Goal: Task Accomplishment & Management: Manage account settings

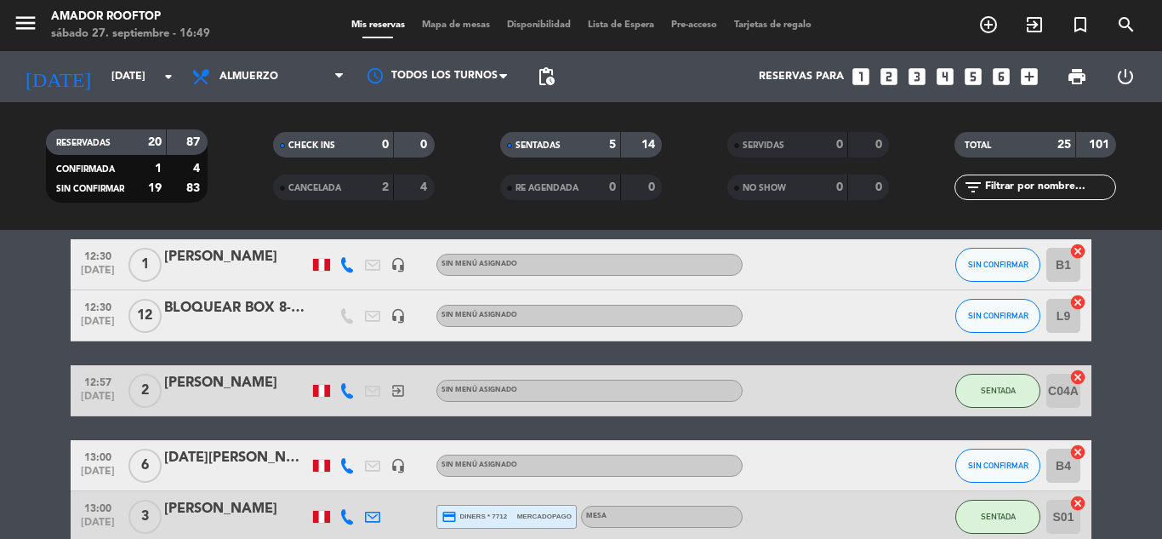
scroll to position [42, 0]
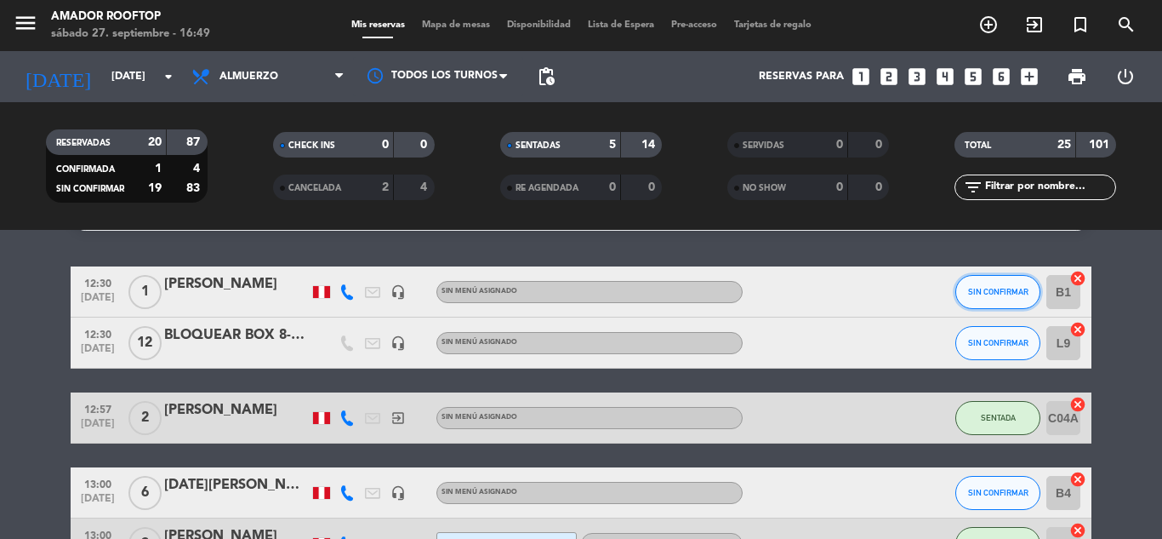
click at [1007, 288] on span "SIN CONFIRMAR" at bounding box center [998, 291] width 60 height 9
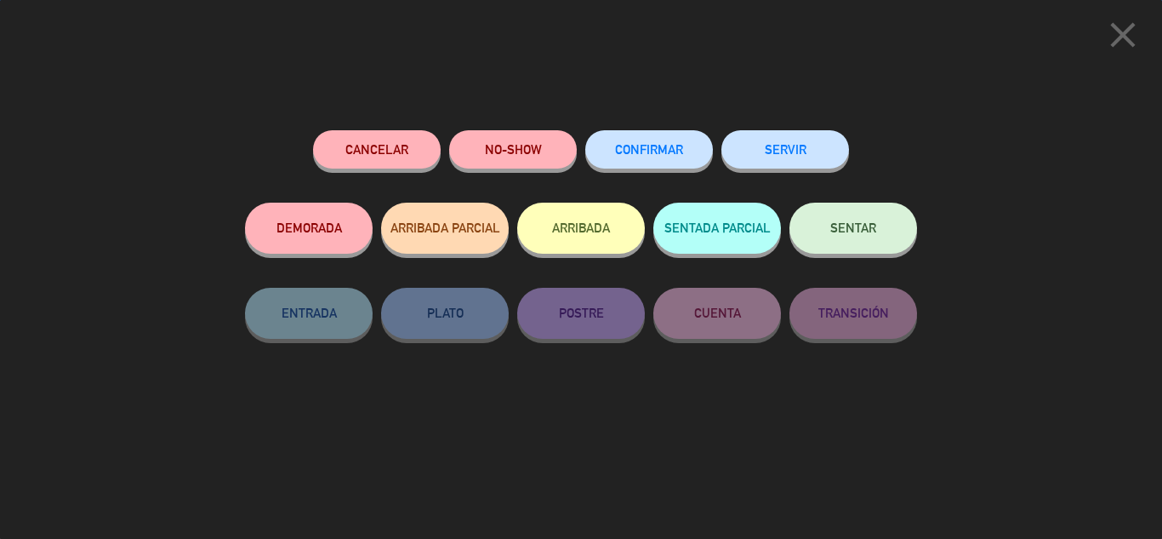
click at [825, 208] on button "SENTAR" at bounding box center [853, 227] width 128 height 51
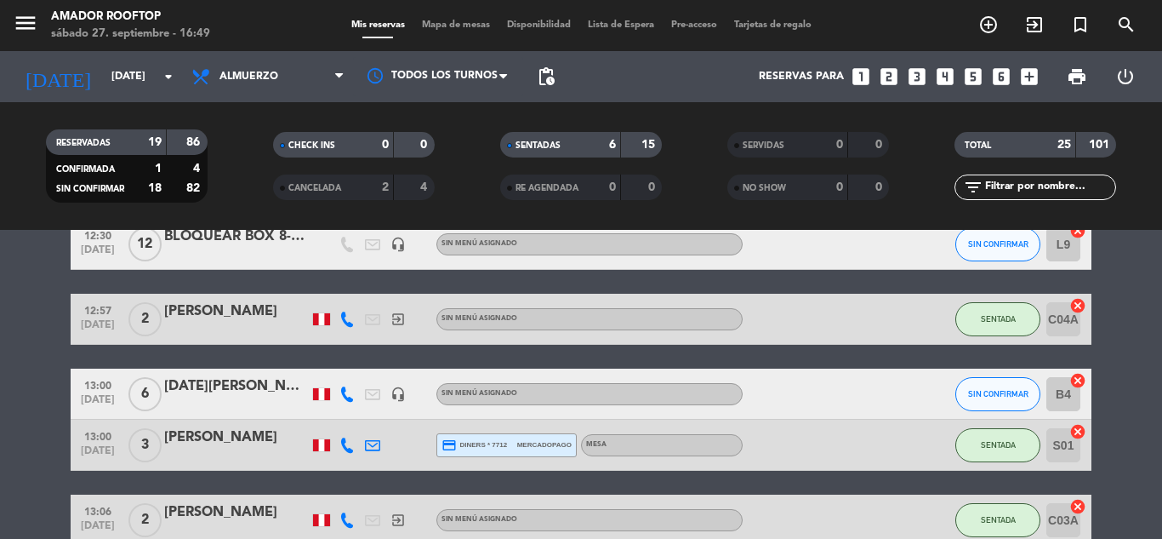
scroll to position [144, 0]
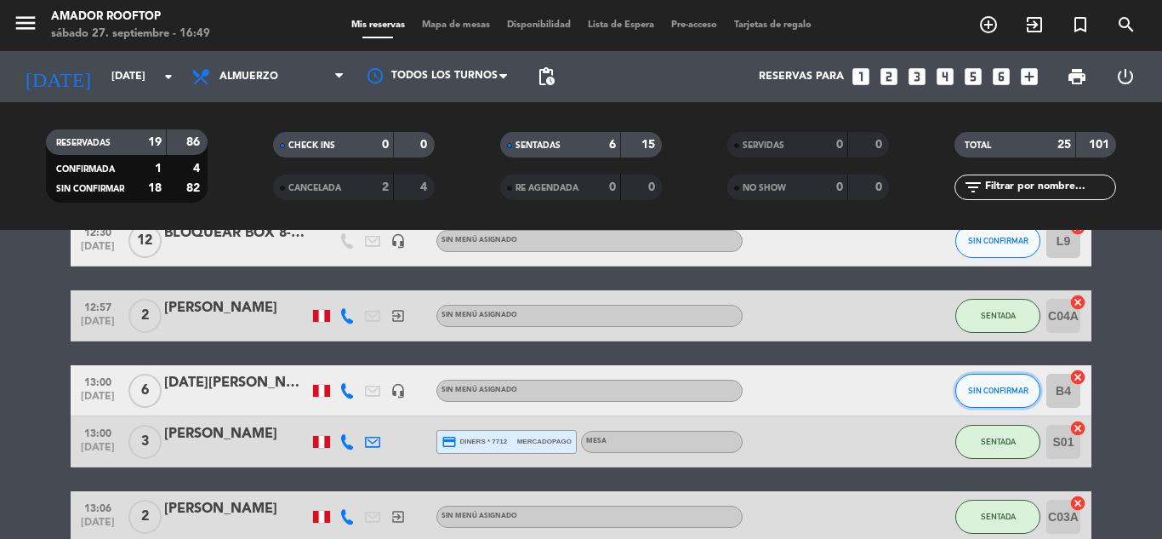
click at [999, 391] on span "SIN CONFIRMAR" at bounding box center [998, 389] width 60 height 9
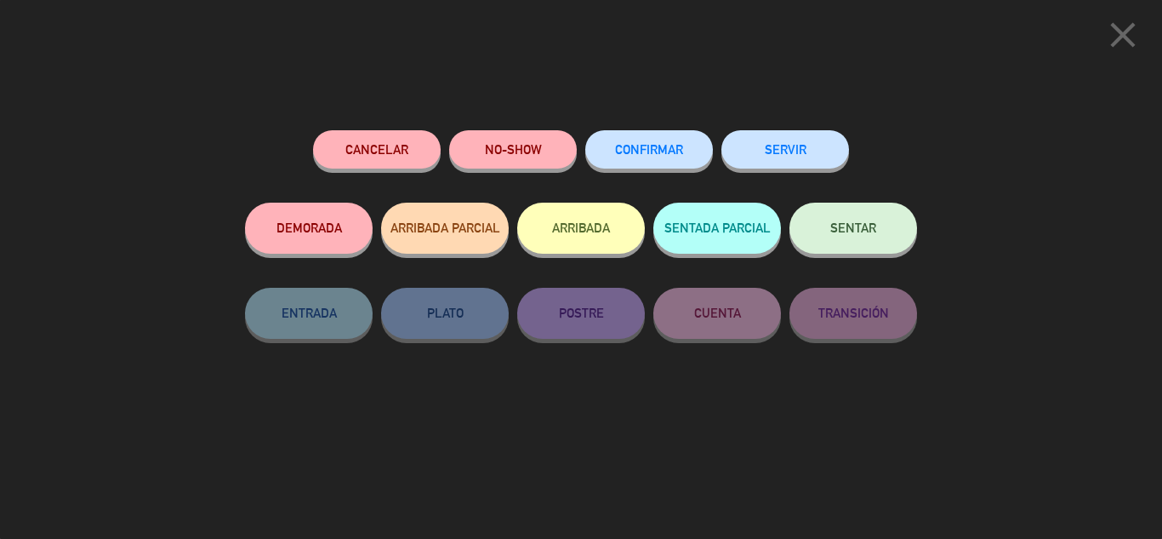
click at [832, 240] on button "SENTAR" at bounding box center [853, 227] width 128 height 51
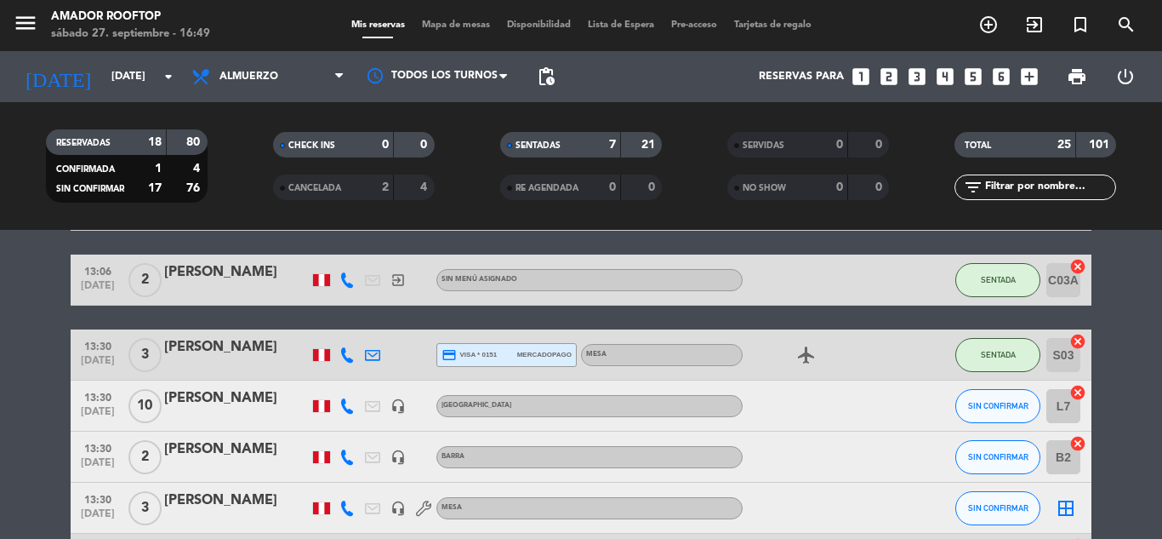
scroll to position [382, 0]
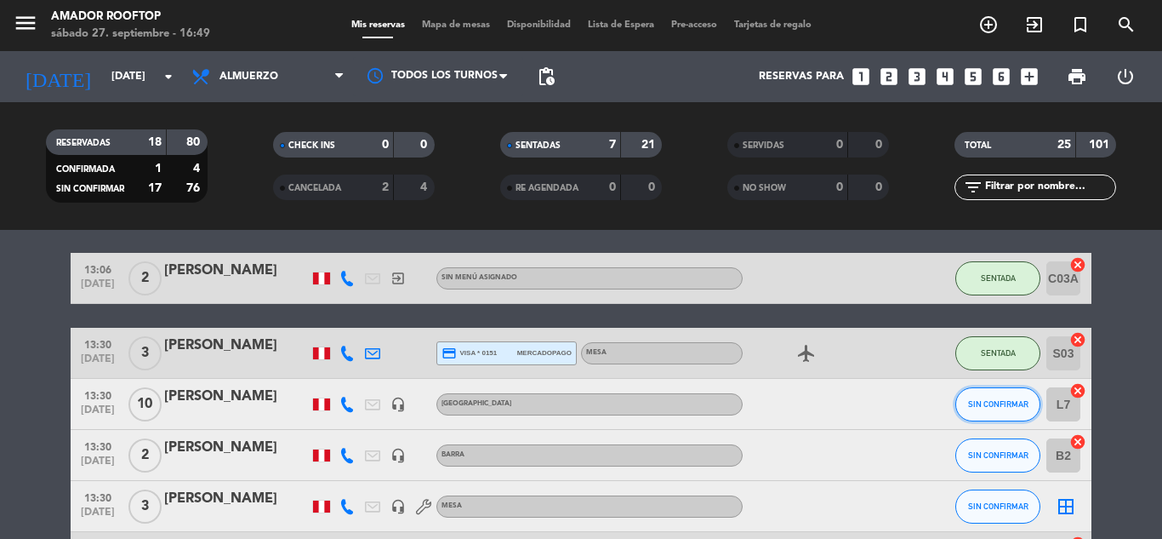
click at [987, 405] on span "SIN CONFIRMAR" at bounding box center [998, 403] width 60 height 9
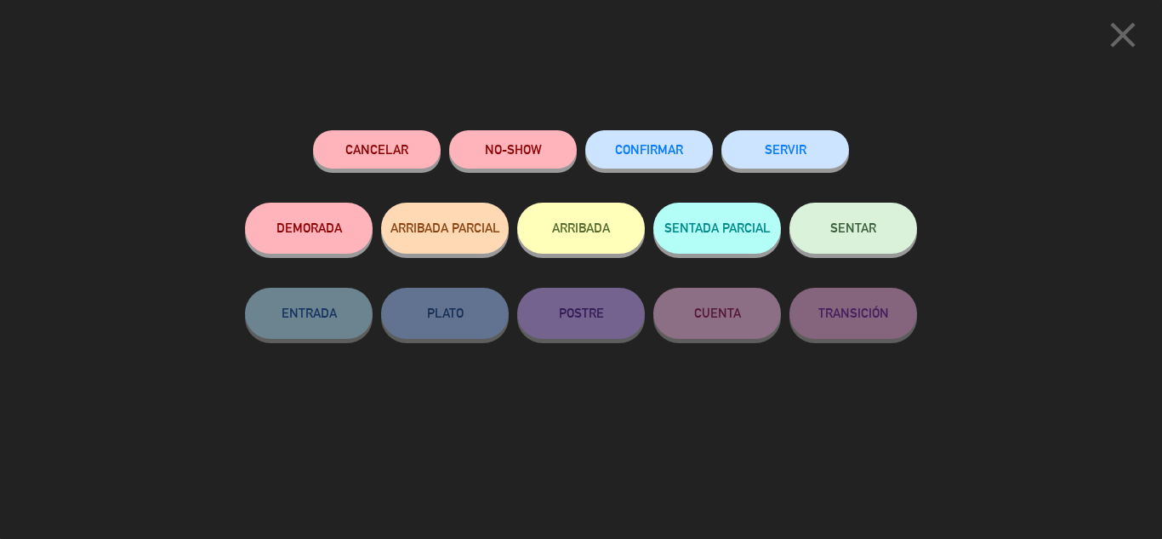
click at [544, 134] on button "NO-SHOW" at bounding box center [513, 149] width 128 height 38
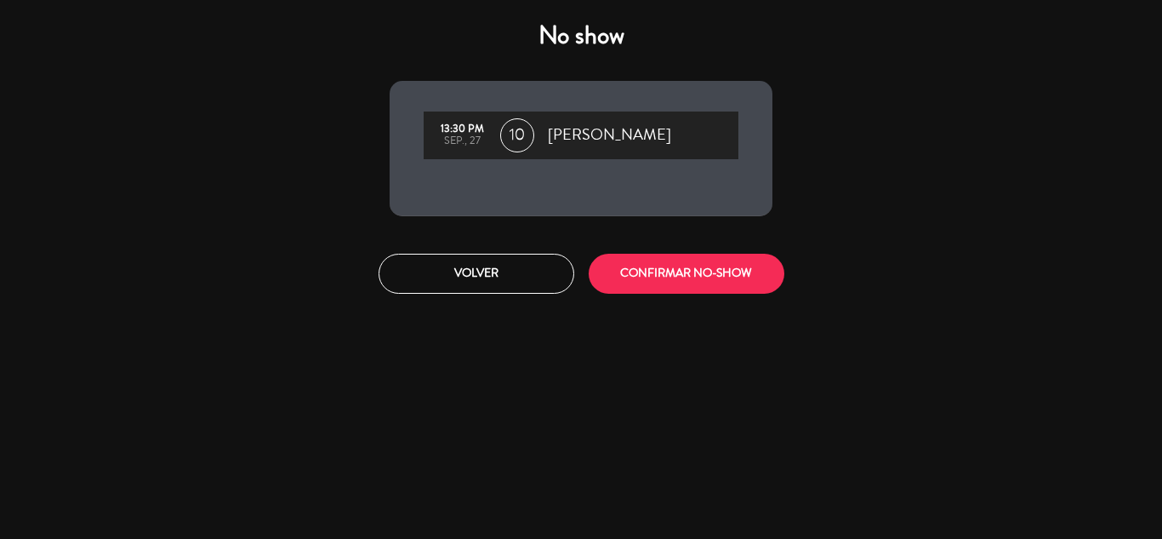
click at [544, 134] on div "13:30 PM sep., 27 10 [PERSON_NAME]" at bounding box center [581, 135] width 315 height 48
click at [687, 277] on button "CONFIRMAR NO-SHOW" at bounding box center [687, 274] width 196 height 40
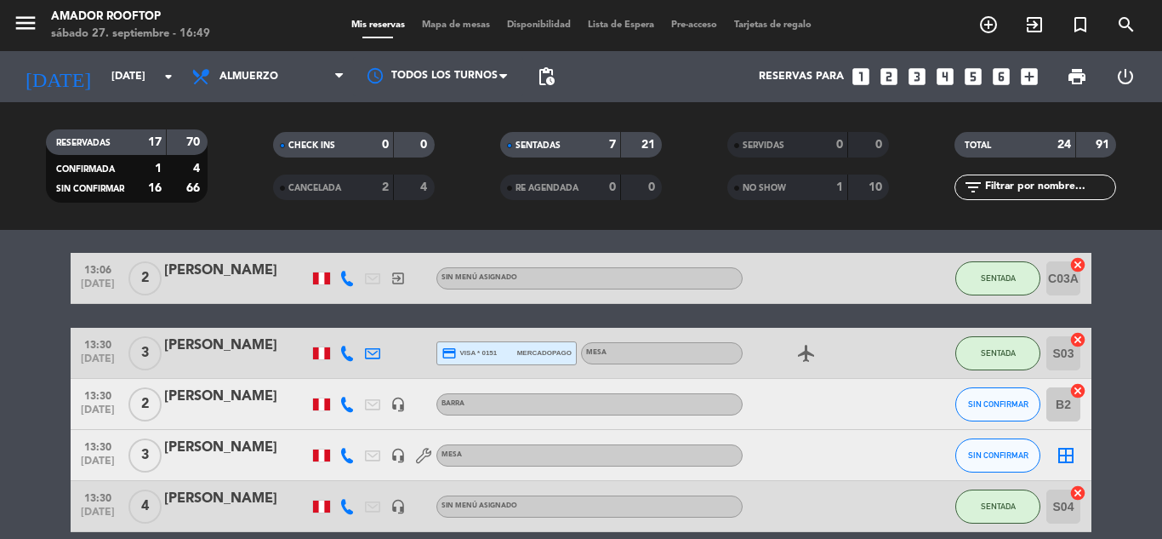
click at [978, 398] on button "SIN CONFIRMAR" at bounding box center [997, 404] width 85 height 34
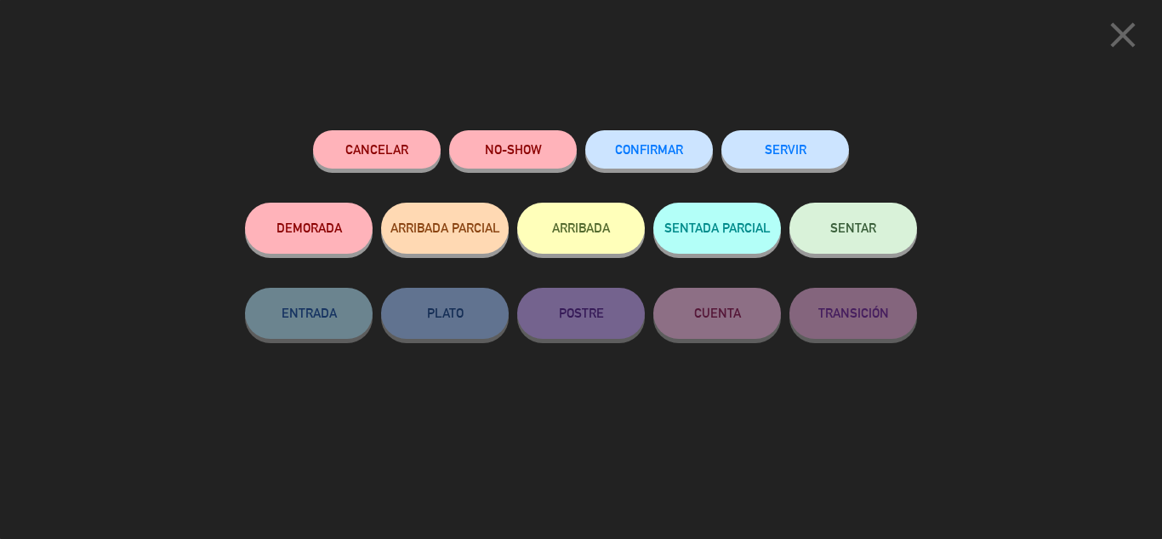
click at [855, 236] on button "SENTAR" at bounding box center [853, 227] width 128 height 51
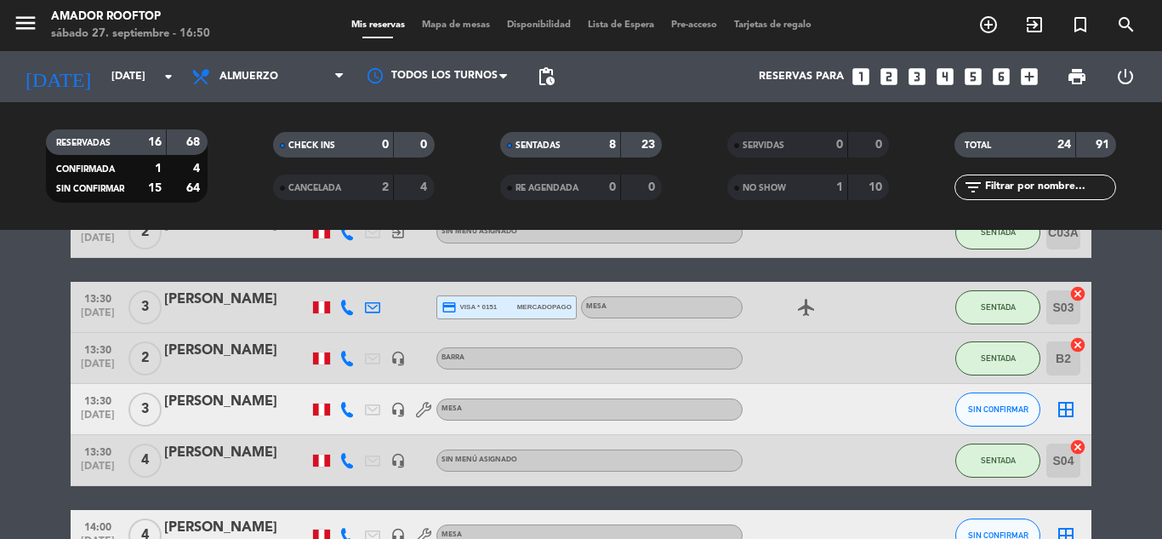
scroll to position [450, 0]
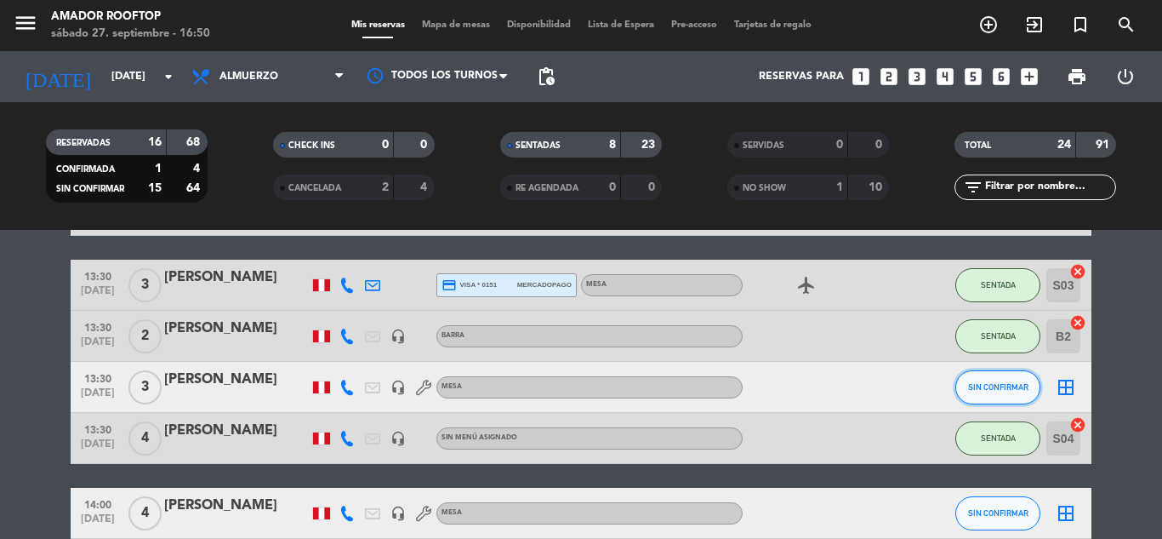
click at [985, 376] on button "SIN CONFIRMAR" at bounding box center [997, 387] width 85 height 34
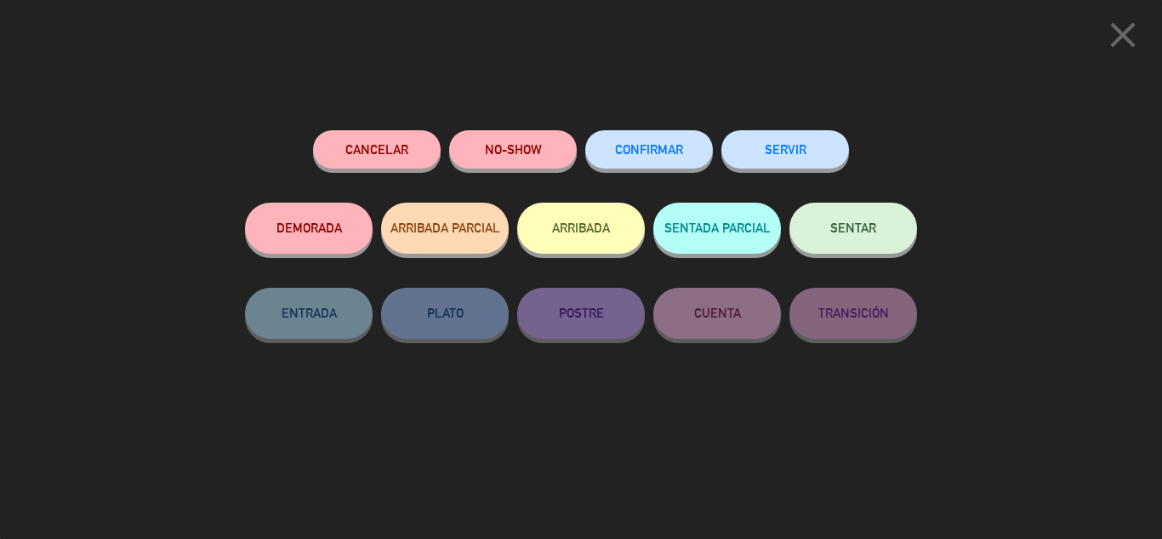
click at [526, 159] on button "NO-SHOW" at bounding box center [513, 149] width 128 height 38
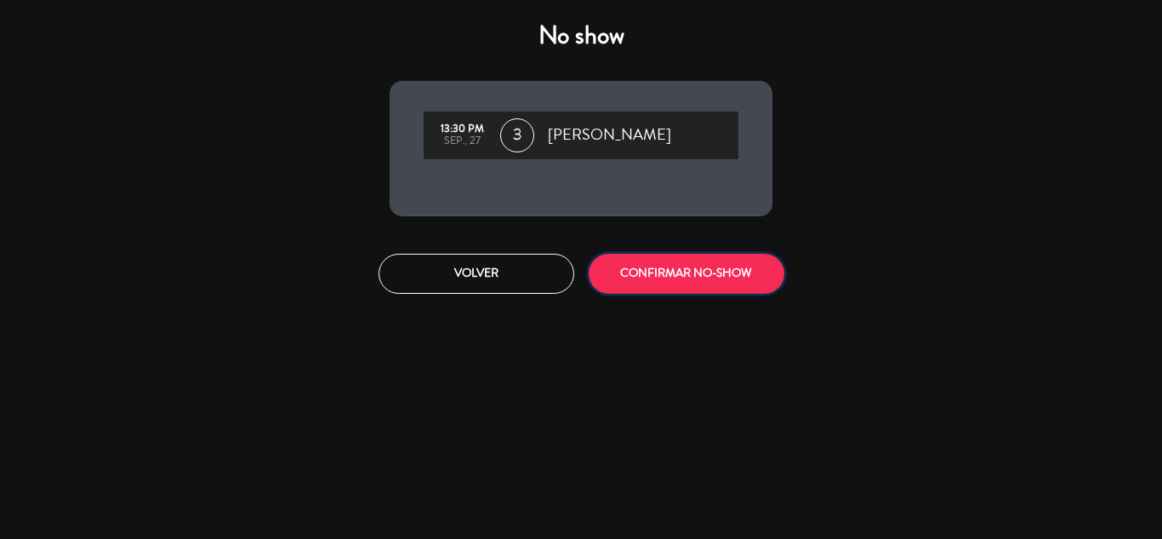
click at [641, 268] on button "CONFIRMAR NO-SHOW" at bounding box center [687, 274] width 196 height 40
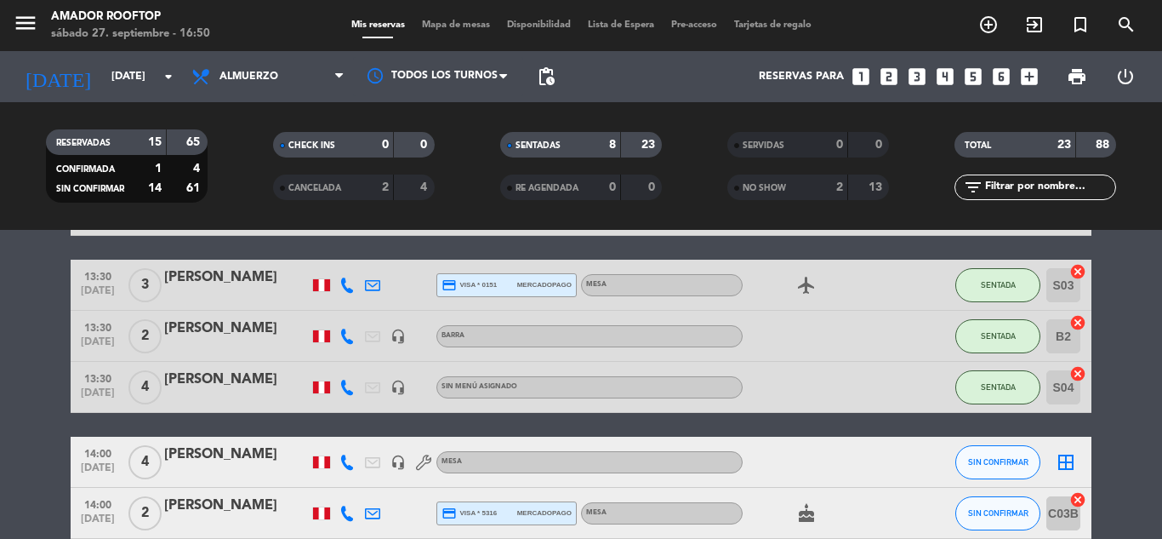
click at [0, 413] on bookings-row "12:30 [DATE] 1 [PERSON_NAME] headset_mic Sin menú asignado SENTADA B1 cancel 12…" at bounding box center [581, 540] width 1162 height 1365
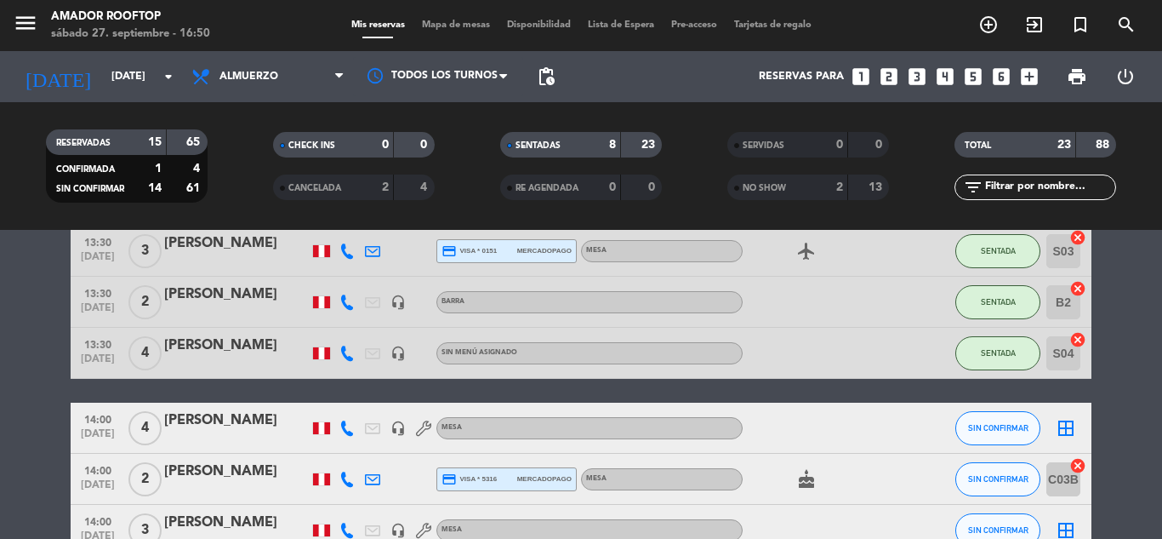
scroll to position [518, 0]
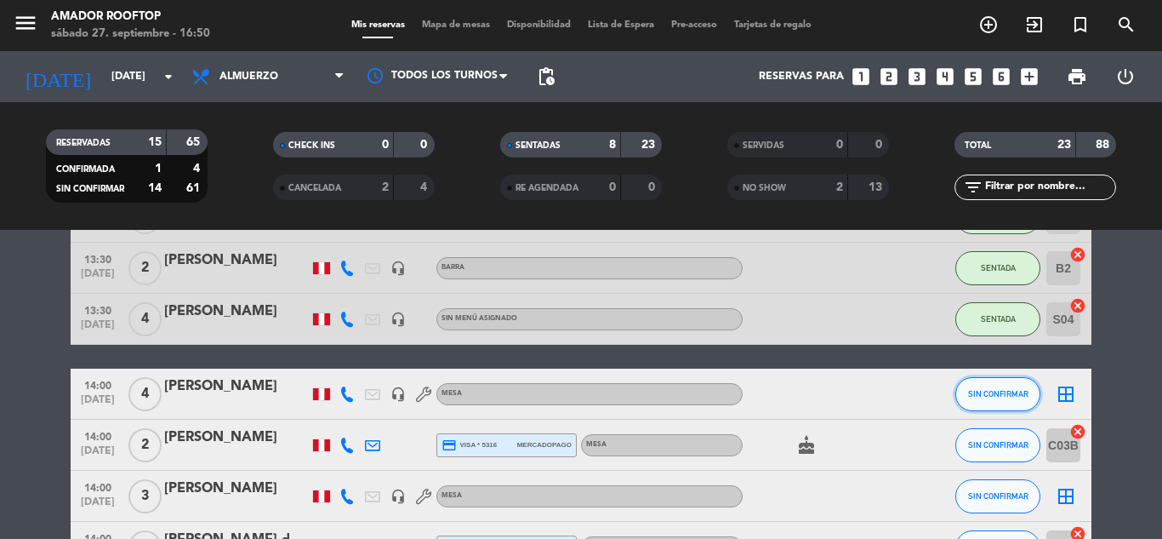
click at [1013, 388] on button "SIN CONFIRMAR" at bounding box center [997, 394] width 85 height 34
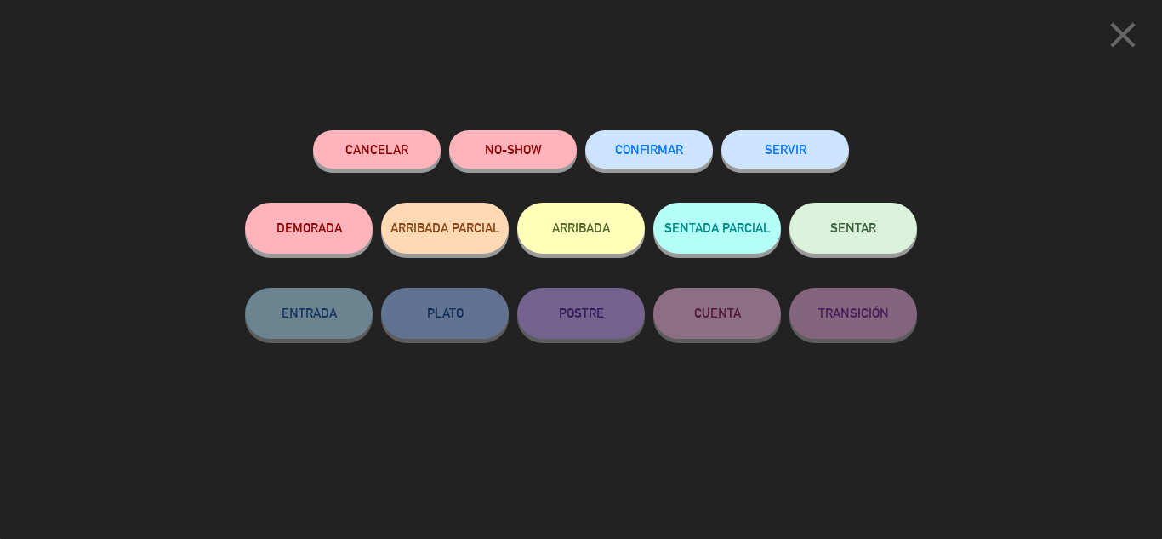
click at [550, 130] on div "NO-SHOW" at bounding box center [513, 166] width 128 height 72
click at [547, 130] on div "NO-SHOW" at bounding box center [513, 166] width 128 height 72
click at [523, 145] on button "NO-SHOW" at bounding box center [513, 149] width 128 height 38
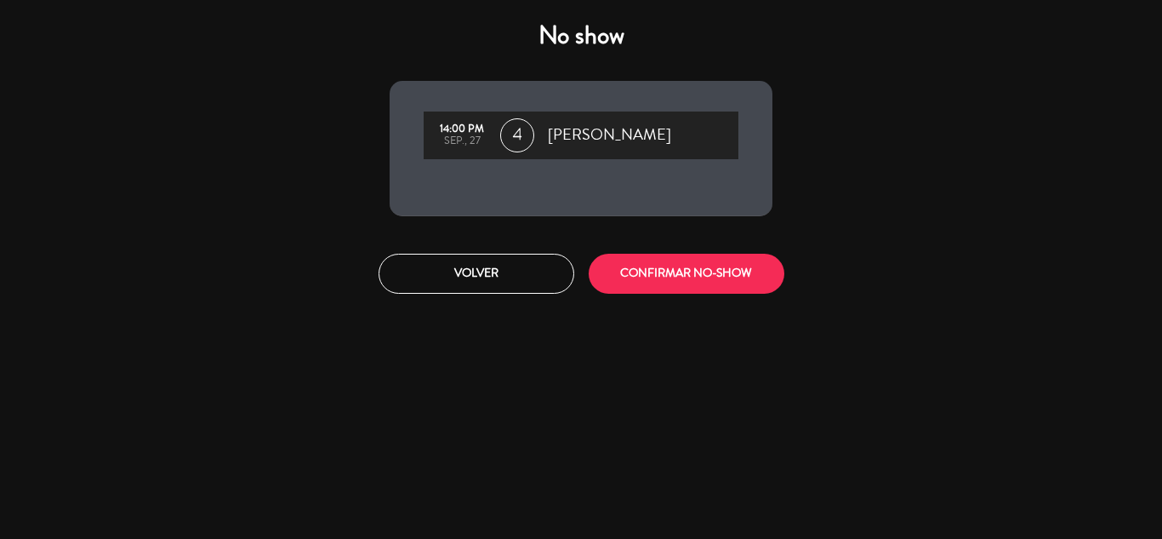
click at [523, 145] on span "4" at bounding box center [517, 135] width 34 height 34
click at [638, 257] on button "CONFIRMAR NO-SHOW" at bounding box center [687, 274] width 196 height 40
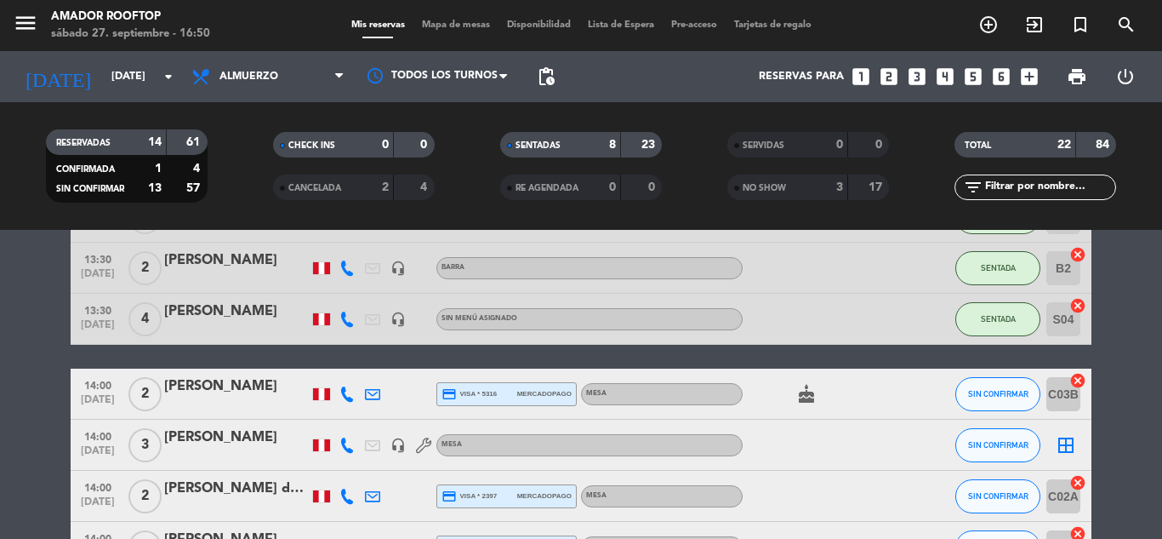
click at [32, 339] on bookings-row "12:30 [DATE] 1 [PERSON_NAME] headset_mic Sin menú asignado SENTADA B1 cancel 12…" at bounding box center [581, 447] width 1162 height 1314
click at [1000, 402] on button "SIN CONFIRMAR" at bounding box center [997, 394] width 85 height 34
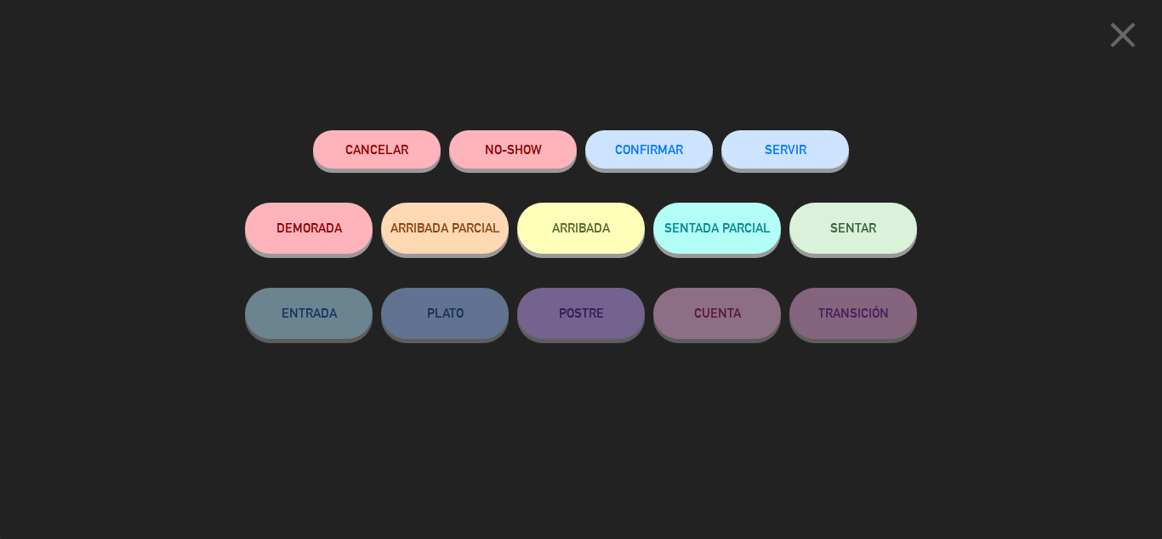
click at [875, 225] on span "SENTAR" at bounding box center [853, 227] width 46 height 14
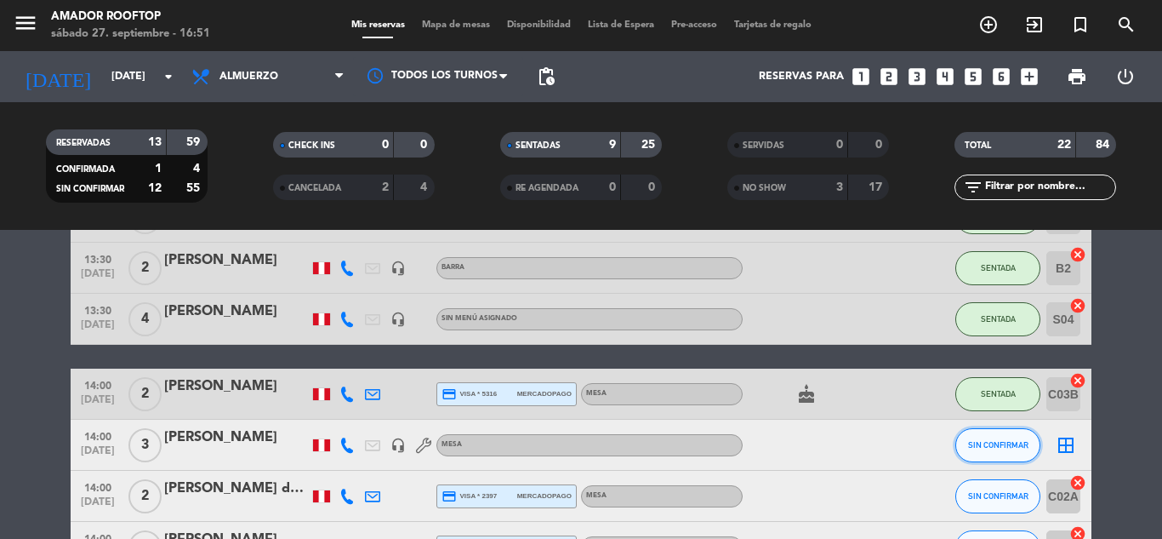
click at [983, 449] on button "SIN CONFIRMAR" at bounding box center [997, 445] width 85 height 34
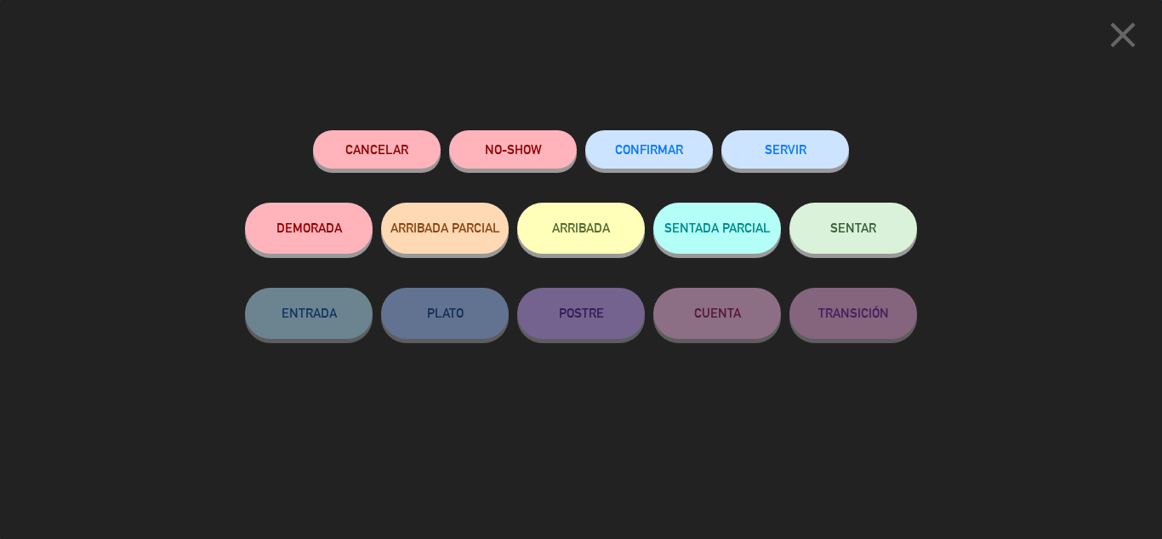
click at [861, 253] on button "SENTAR" at bounding box center [853, 227] width 128 height 51
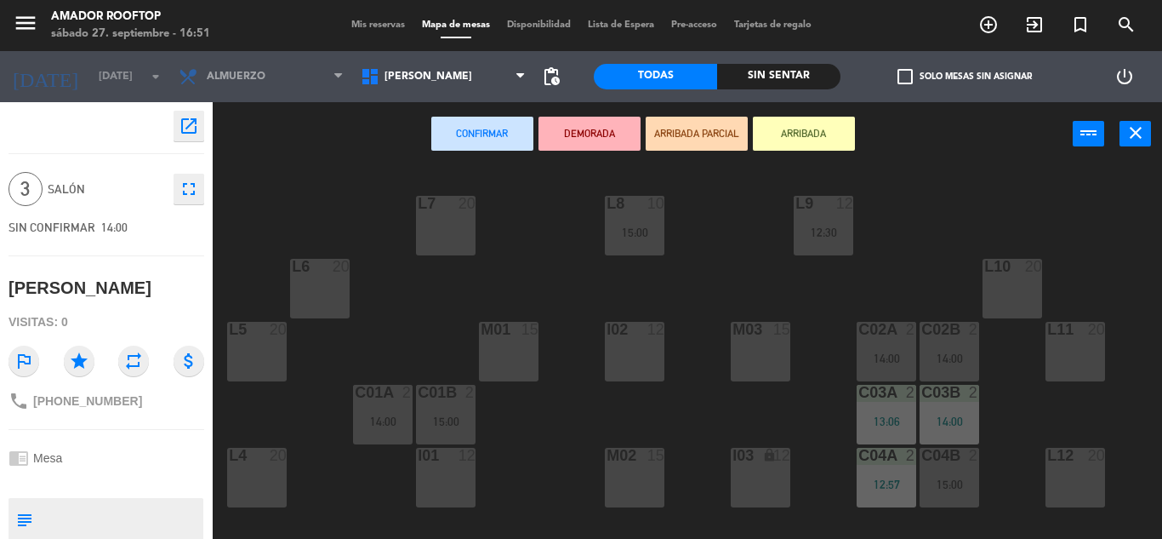
click at [444, 213] on div "L7 20" at bounding box center [446, 204] width 60 height 17
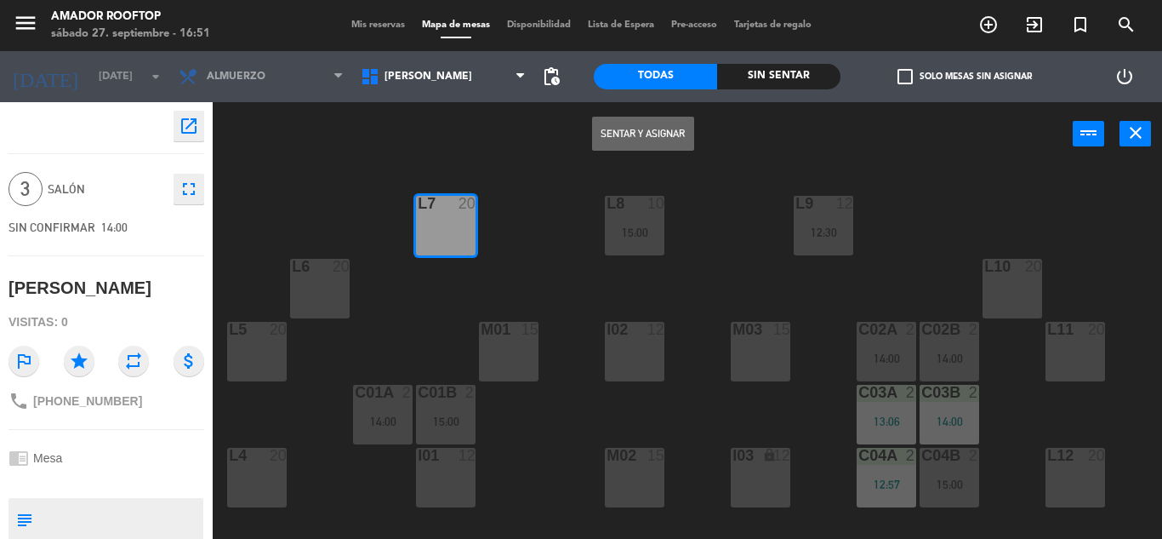
click at [619, 145] on button "Sentar y Asignar" at bounding box center [643, 134] width 102 height 34
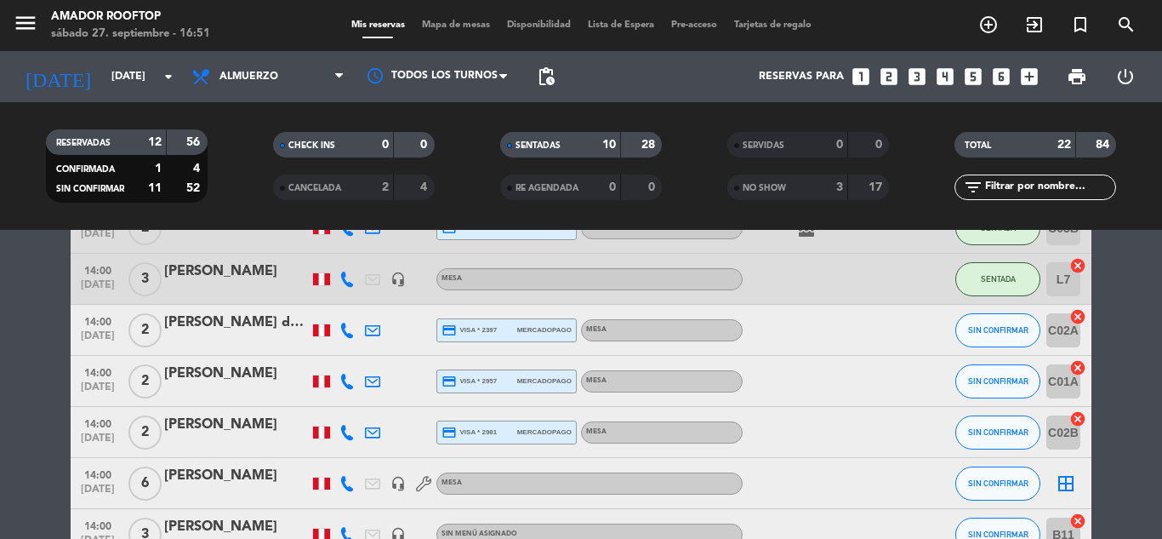
scroll to position [715, 0]
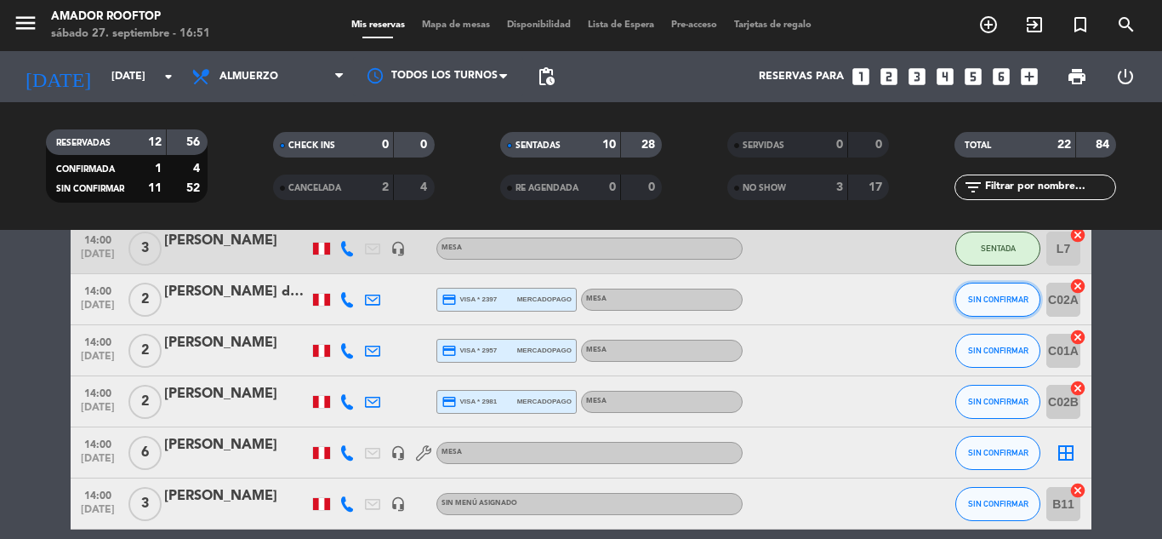
click at [1012, 299] on span "SIN CONFIRMAR" at bounding box center [998, 298] width 60 height 9
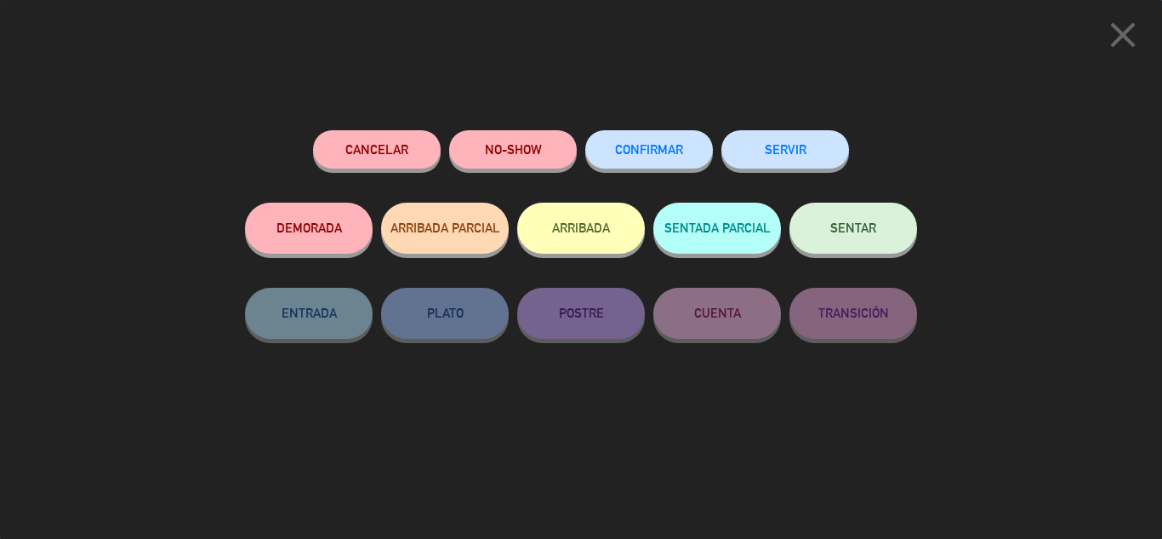
click at [874, 231] on span "SENTAR" at bounding box center [853, 227] width 46 height 14
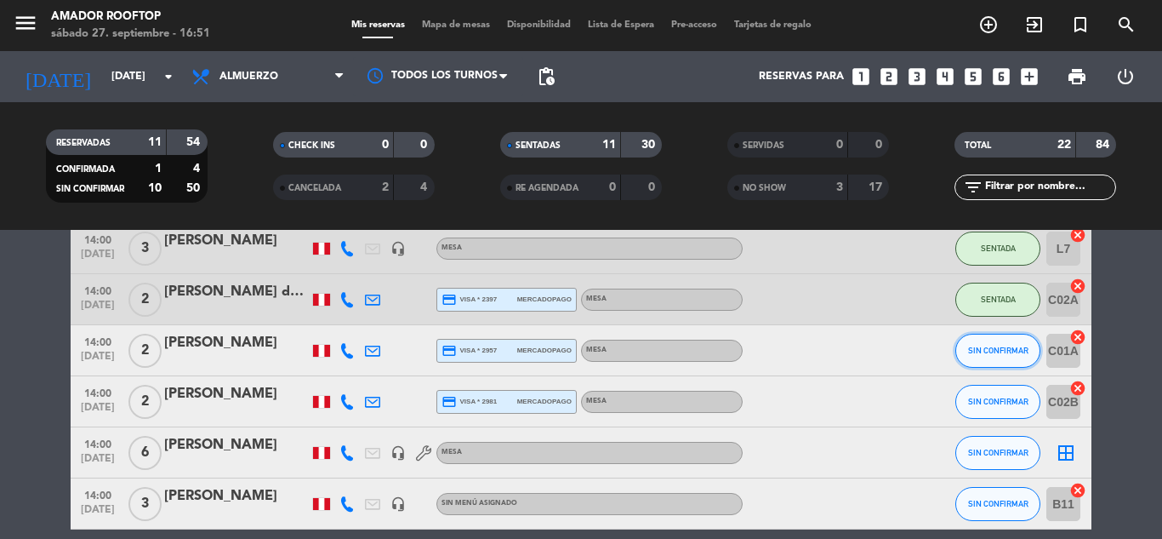
click at [1001, 345] on button "SIN CONFIRMAR" at bounding box center [997, 350] width 85 height 34
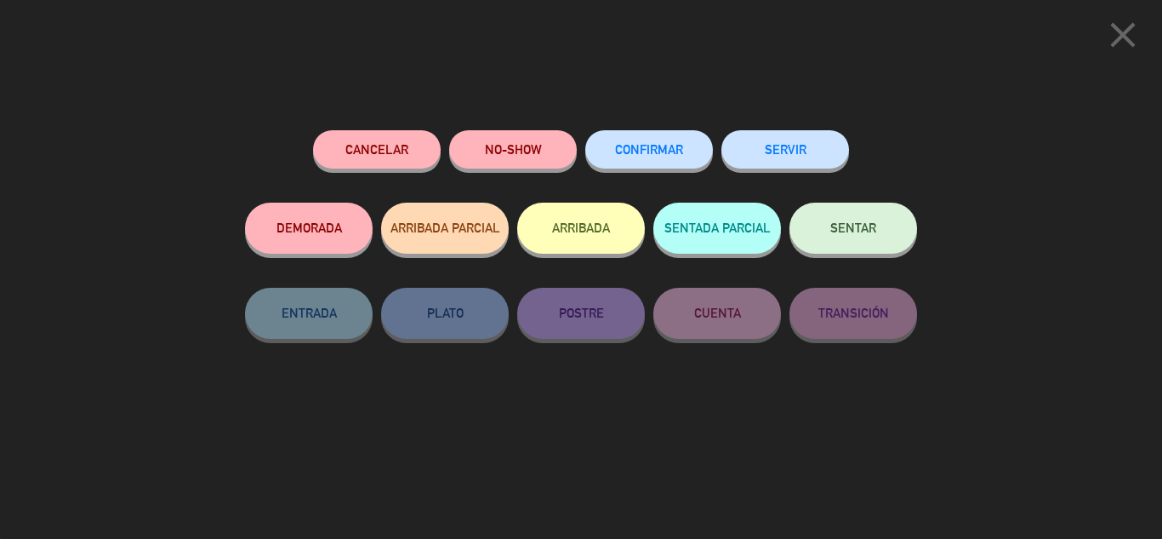
click at [858, 238] on button "SENTAR" at bounding box center [853, 227] width 128 height 51
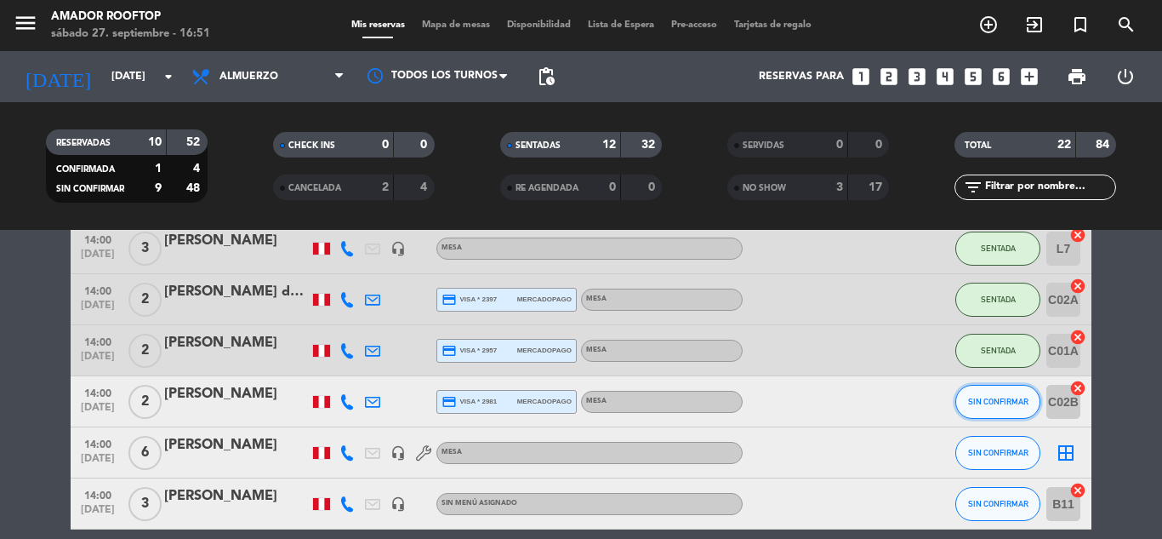
click at [971, 413] on button "SIN CONFIRMAR" at bounding box center [997, 402] width 85 height 34
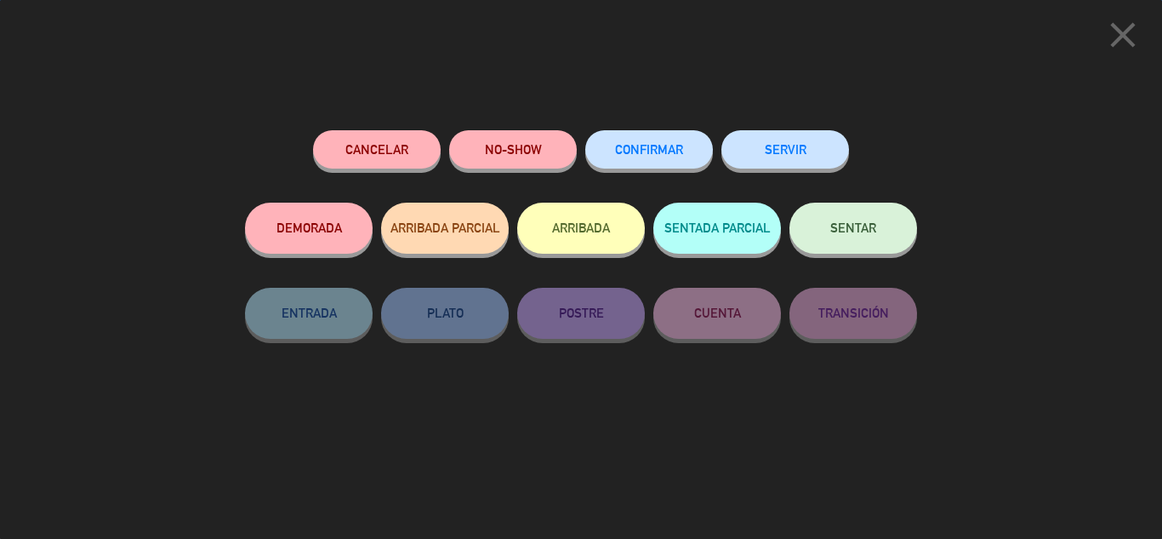
click at [891, 247] on button "SENTAR" at bounding box center [853, 227] width 128 height 51
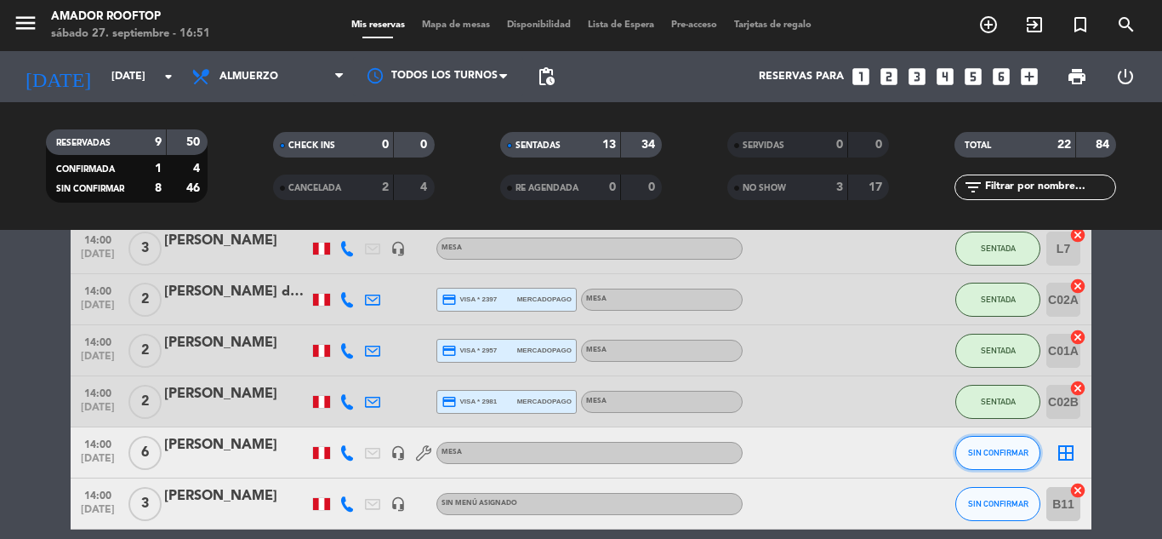
click at [1024, 443] on button "SIN CONFIRMAR" at bounding box center [997, 453] width 85 height 34
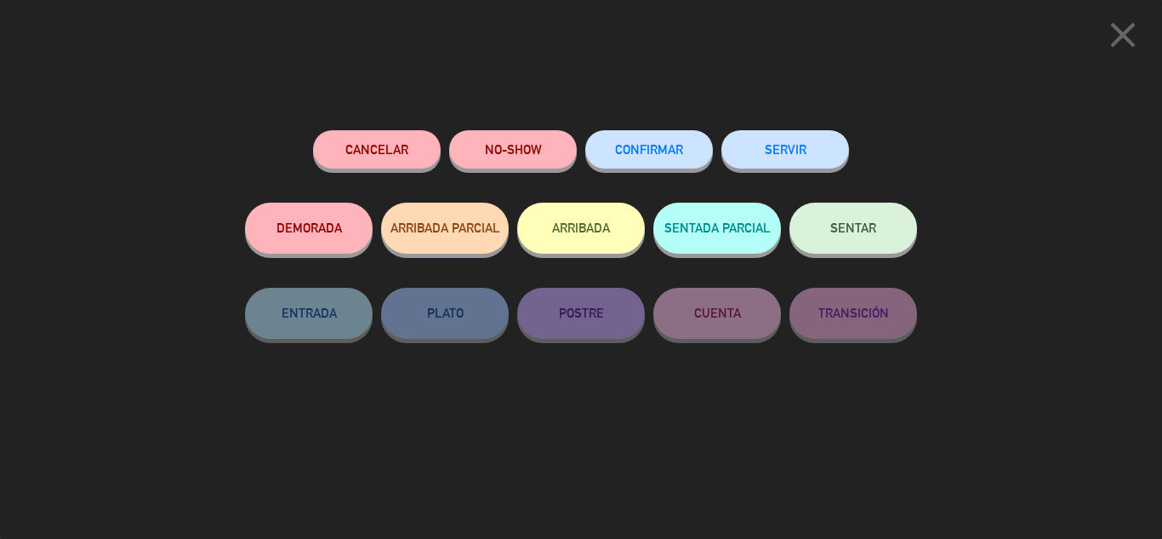
click at [493, 126] on div "Cancelar NO-SHOW CONFIRMAR SERVIR DEMORADA ARRIBADA PARCIAL ARRIBADA SENTADA PA…" at bounding box center [581, 328] width 696 height 420
click at [493, 143] on button "NO-SHOW" at bounding box center [513, 149] width 128 height 38
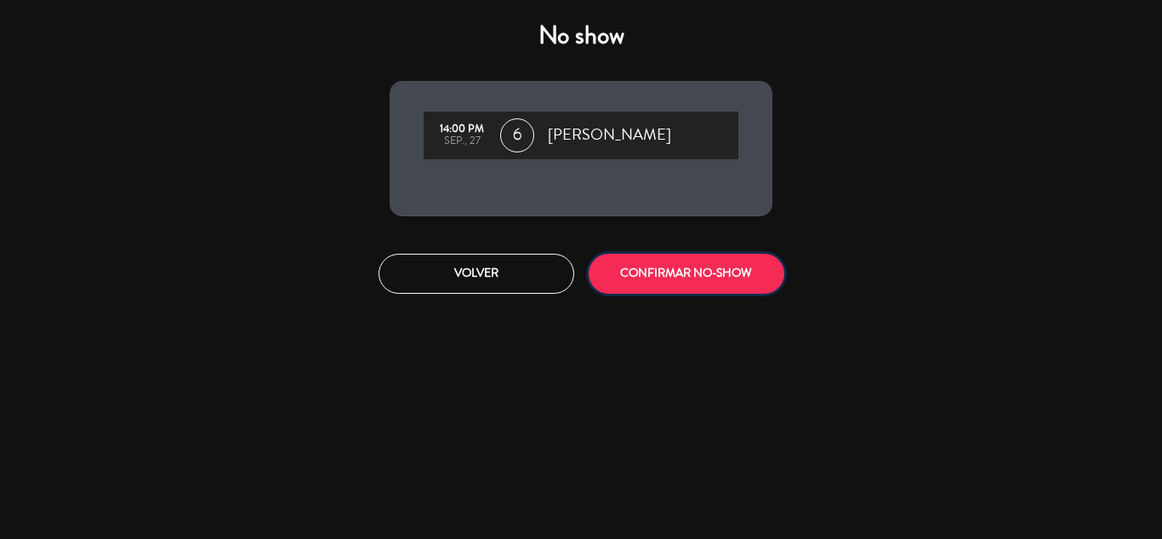
click at [630, 263] on button "CONFIRMAR NO-SHOW" at bounding box center [687, 274] width 196 height 40
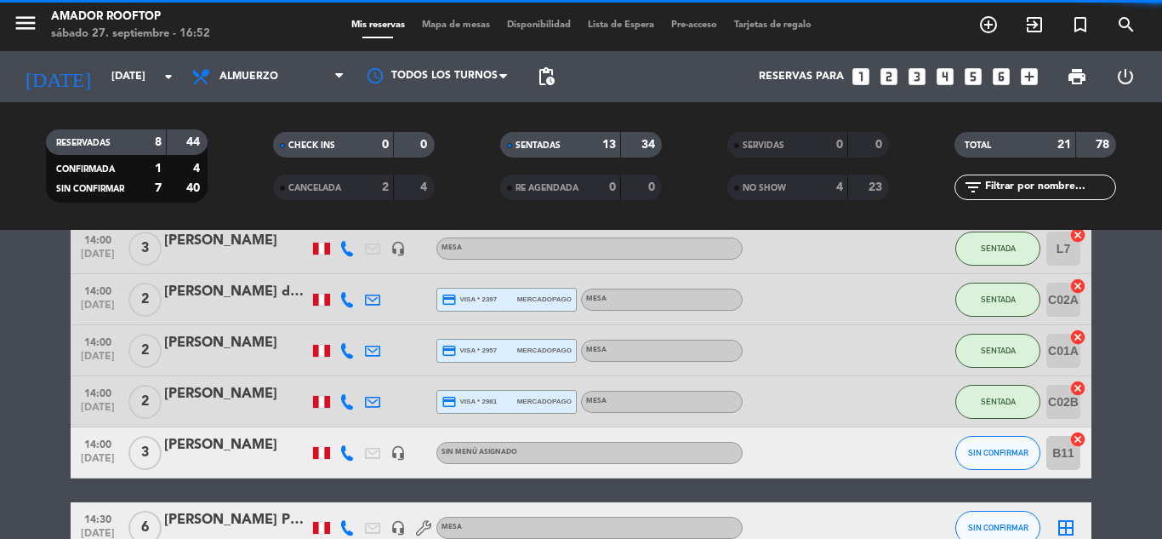
click at [13, 446] on bookings-row "12:30 [DATE] 1 [PERSON_NAME] headset_mic Sin menú asignado SENTADA B1 cancel 12…" at bounding box center [581, 224] width 1162 height 1262
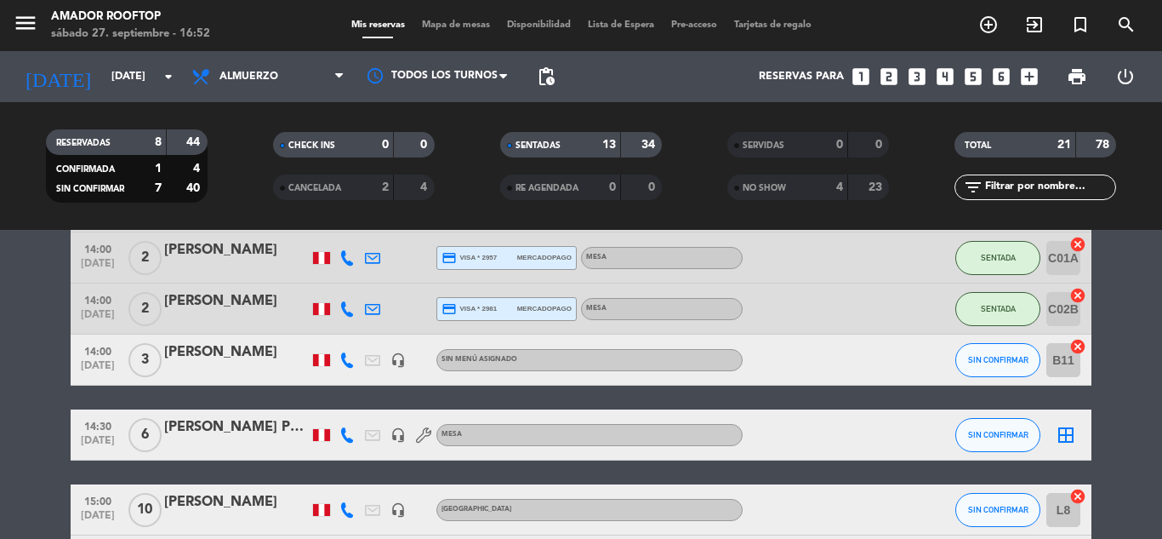
scroll to position [817, 0]
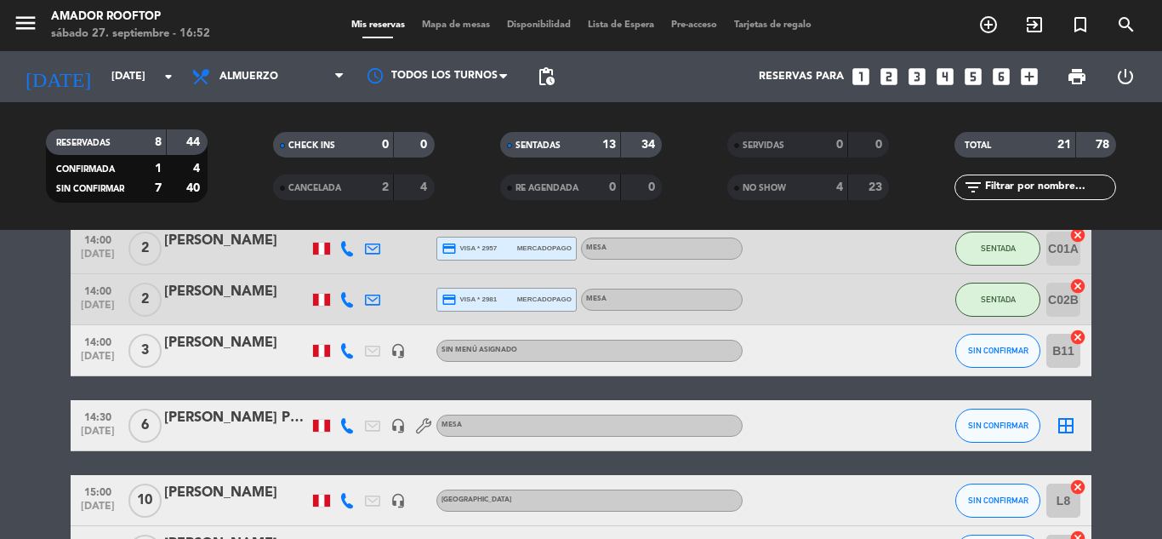
click at [396, 350] on icon "headset_mic" at bounding box center [397, 350] width 15 height 15
click at [979, 358] on button "SIN CONFIRMAR" at bounding box center [997, 350] width 85 height 34
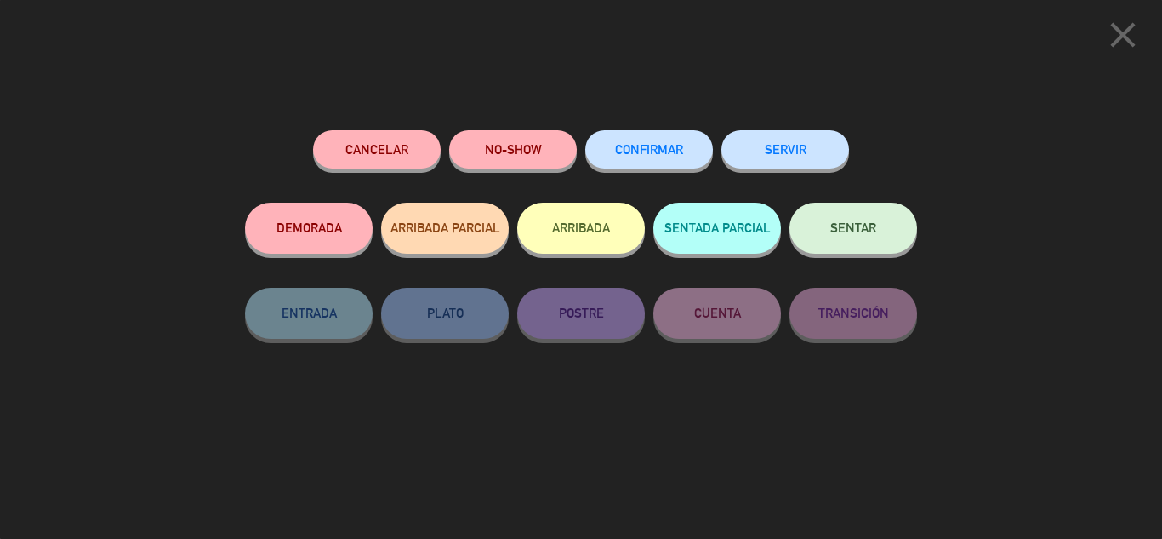
click at [538, 150] on button "NO-SHOW" at bounding box center [513, 149] width 128 height 38
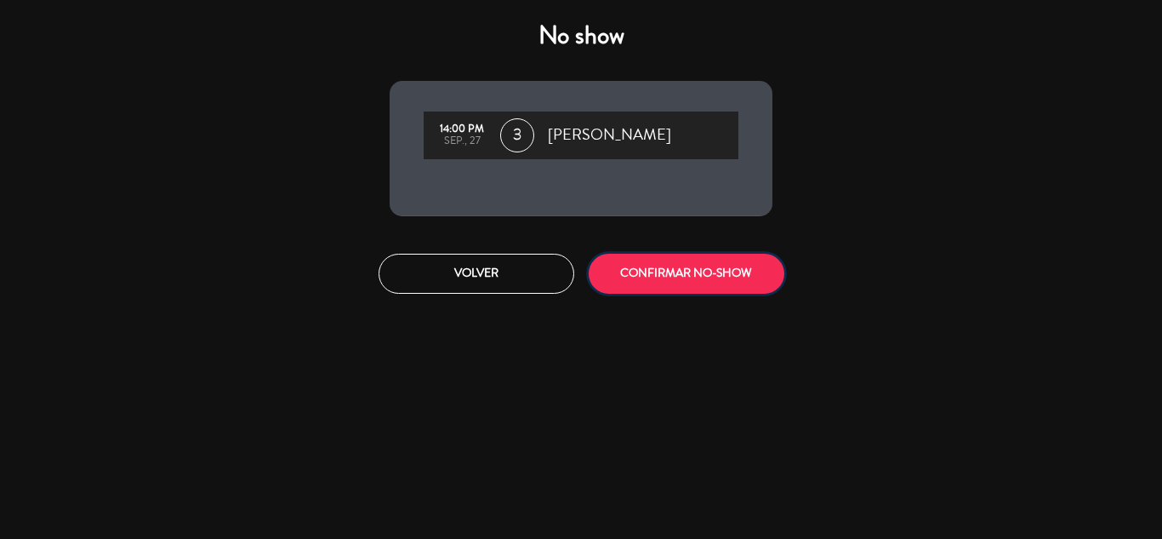
click at [657, 280] on button "CONFIRMAR NO-SHOW" at bounding box center [687, 274] width 196 height 40
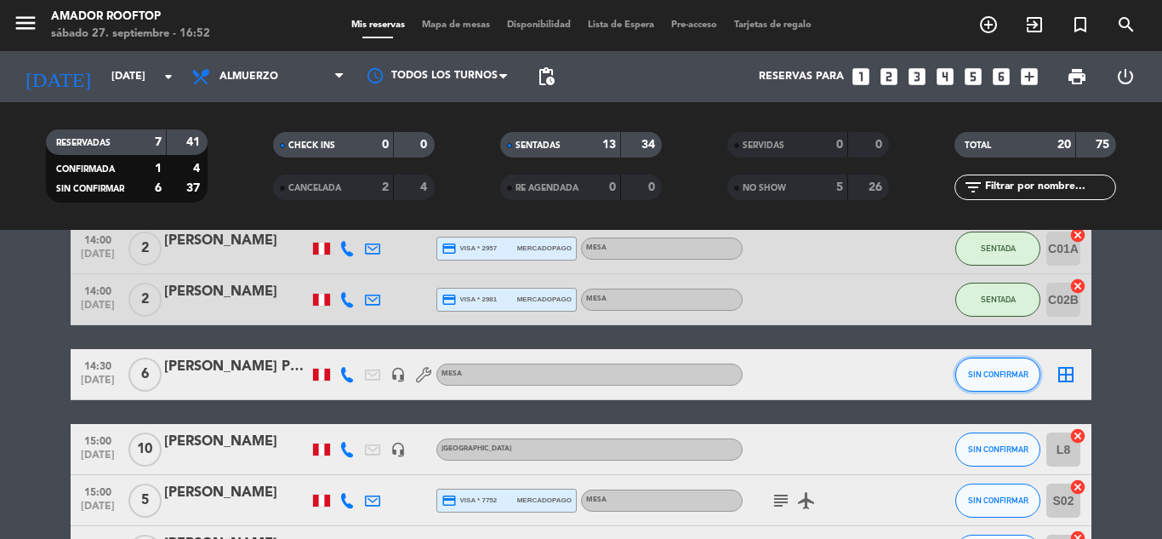
click at [1000, 366] on button "SIN CONFIRMAR" at bounding box center [997, 374] width 85 height 34
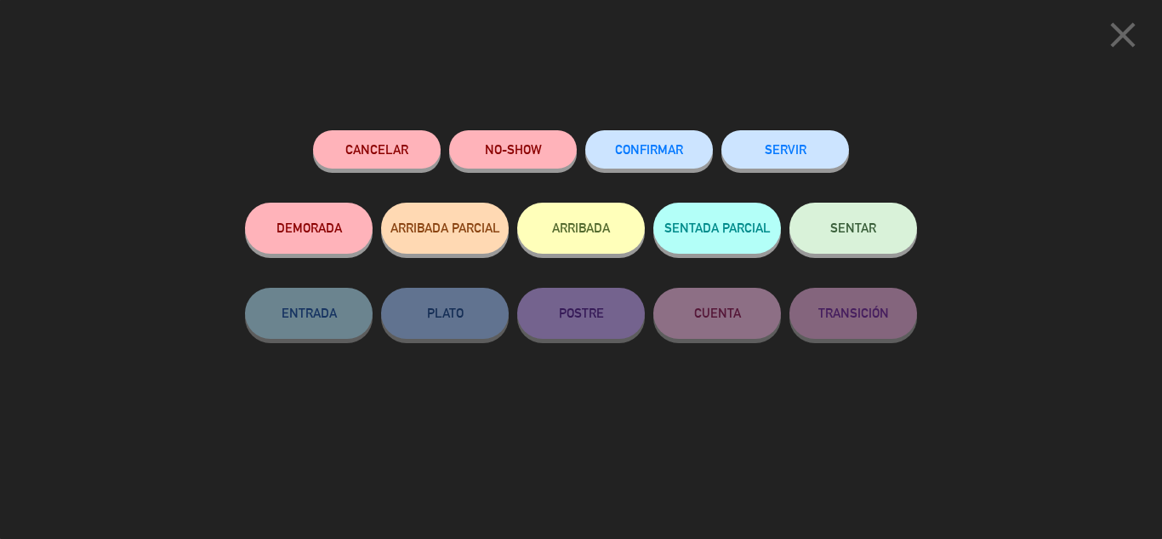
click at [536, 134] on button "NO-SHOW" at bounding box center [513, 149] width 128 height 38
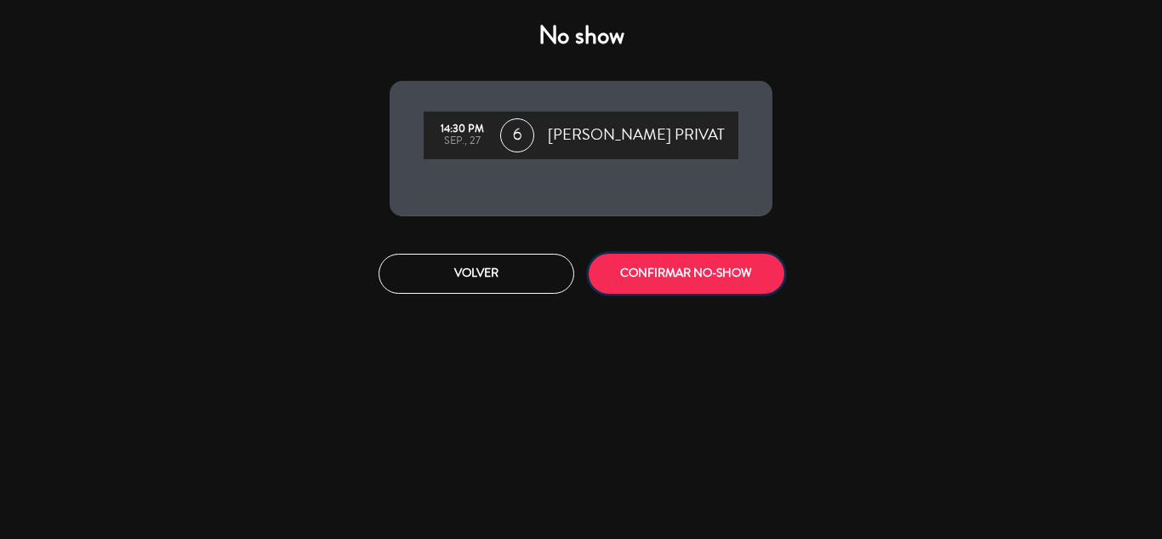
click at [651, 275] on button "CONFIRMAR NO-SHOW" at bounding box center [687, 274] width 196 height 40
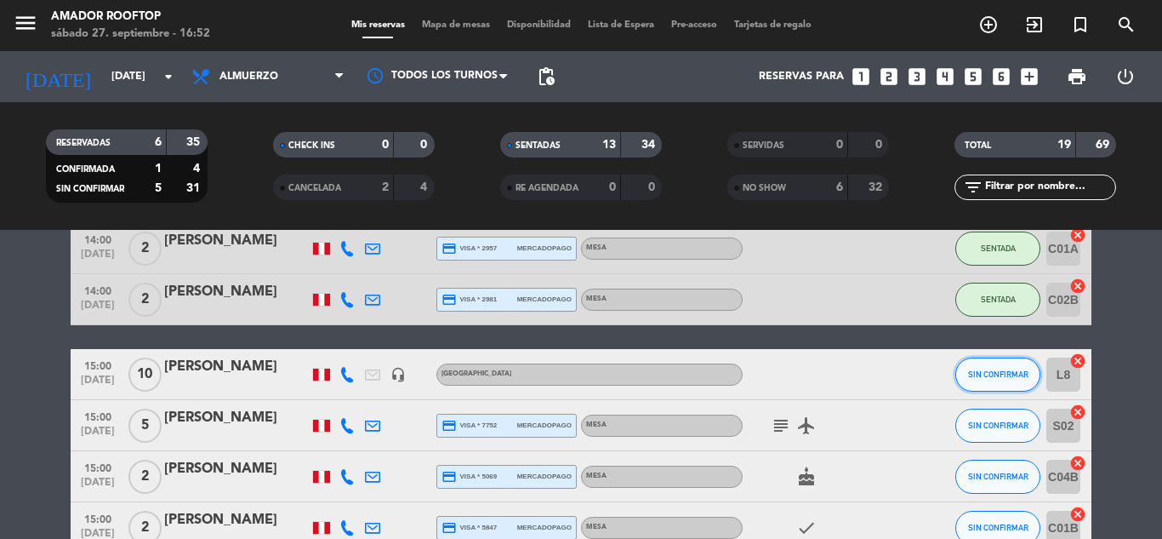
click at [1012, 368] on button "SIN CONFIRMAR" at bounding box center [997, 374] width 85 height 34
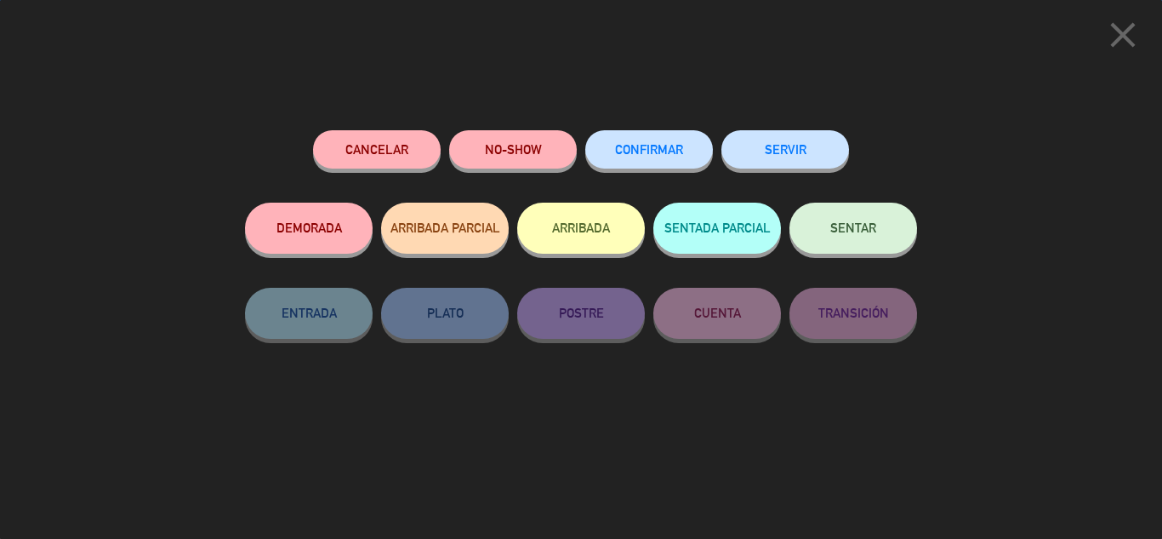
click at [868, 223] on span "SENTAR" at bounding box center [853, 227] width 46 height 14
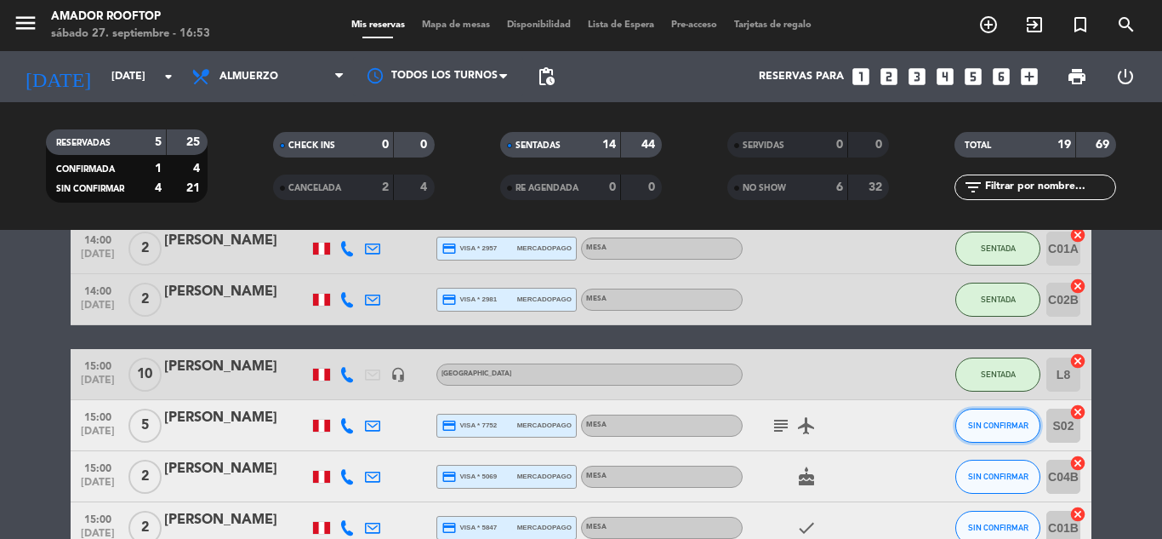
click at [1006, 414] on button "SIN CONFIRMAR" at bounding box center [997, 425] width 85 height 34
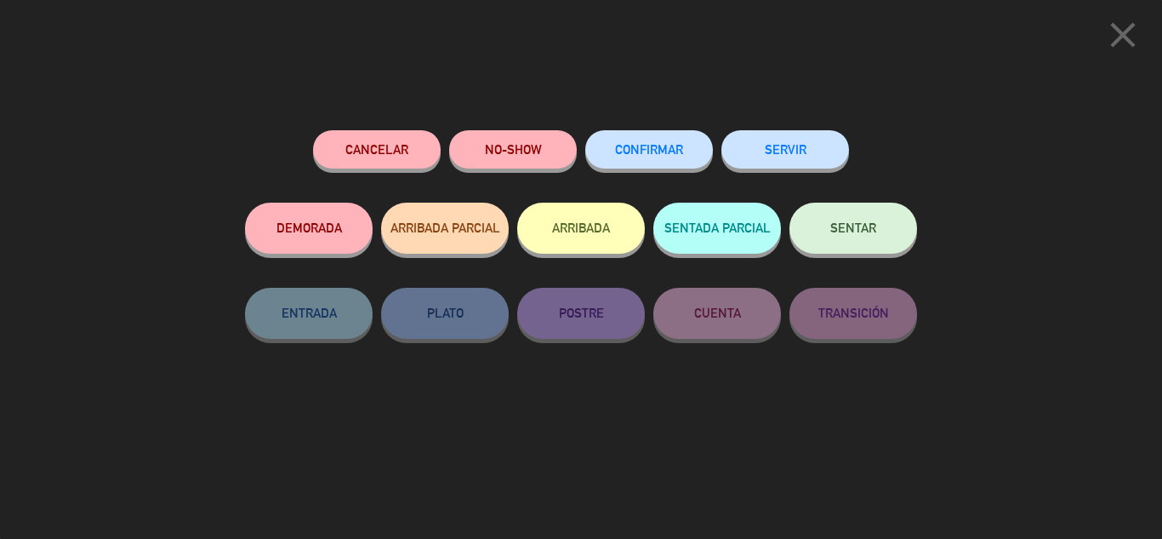
click at [860, 203] on div "SENTAR" at bounding box center [853, 244] width 128 height 85
click at [860, 221] on button "SENTAR" at bounding box center [853, 227] width 128 height 51
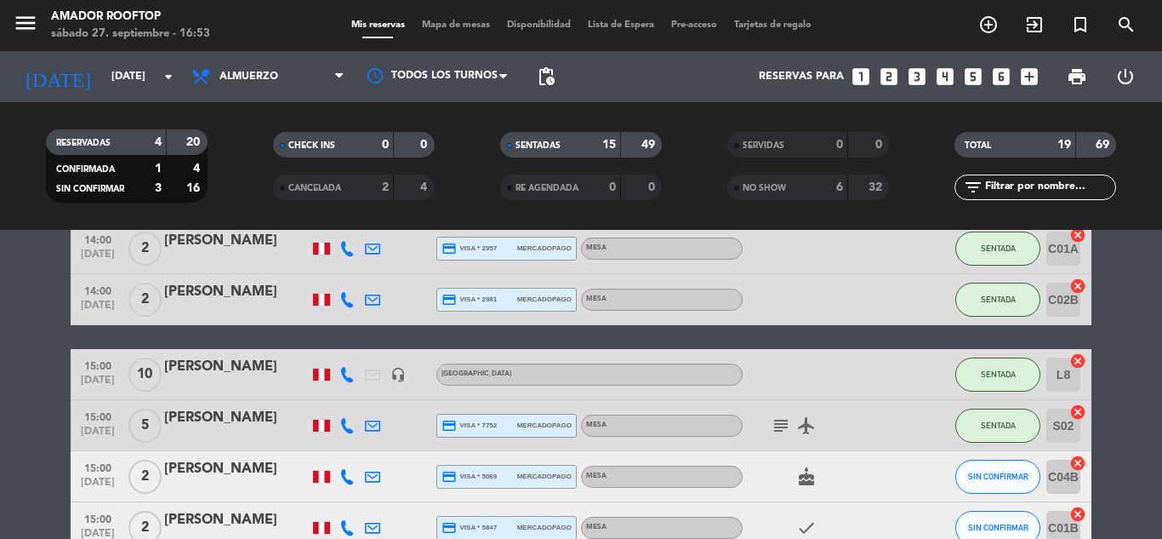
click at [16, 433] on bookings-row "12:30 [DATE] 1 [PERSON_NAME] headset_mic Sin menú asignado SENTADA B1 cancel 12…" at bounding box center [581, 59] width 1162 height 1137
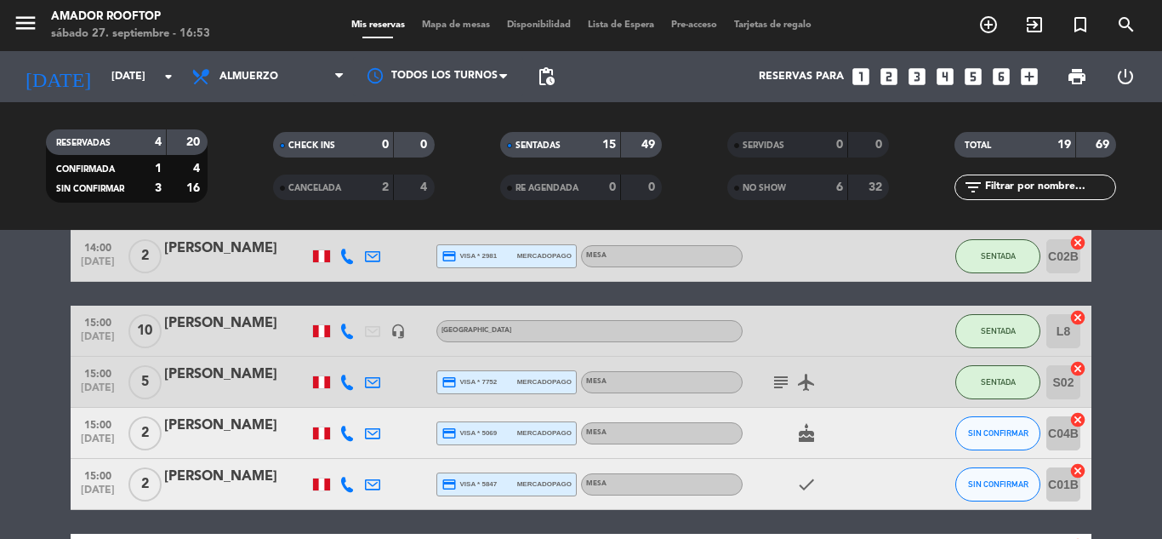
scroll to position [885, 0]
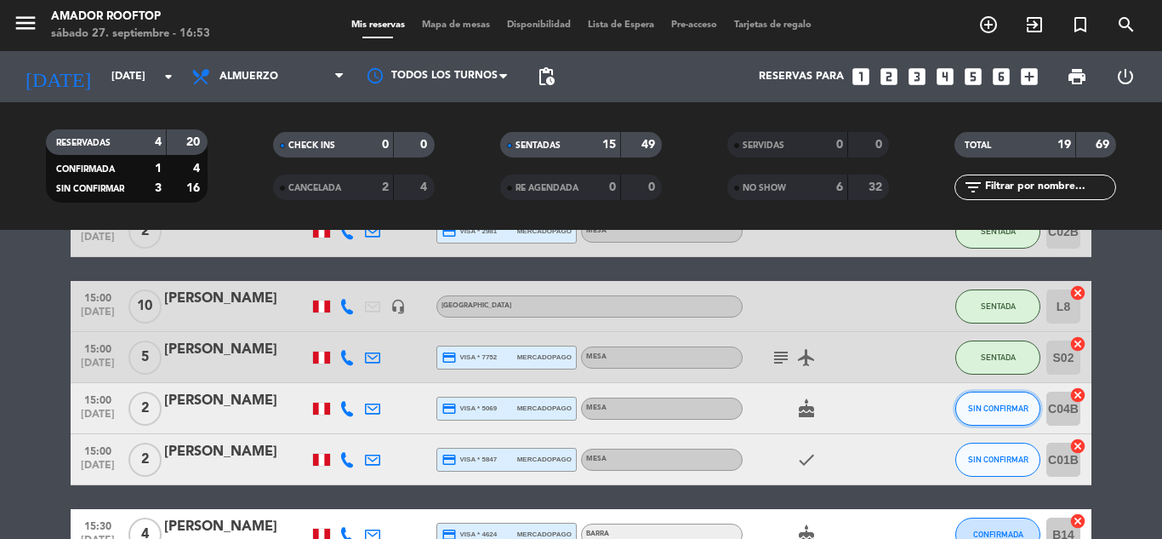
click at [992, 407] on span "SIN CONFIRMAR" at bounding box center [998, 407] width 60 height 9
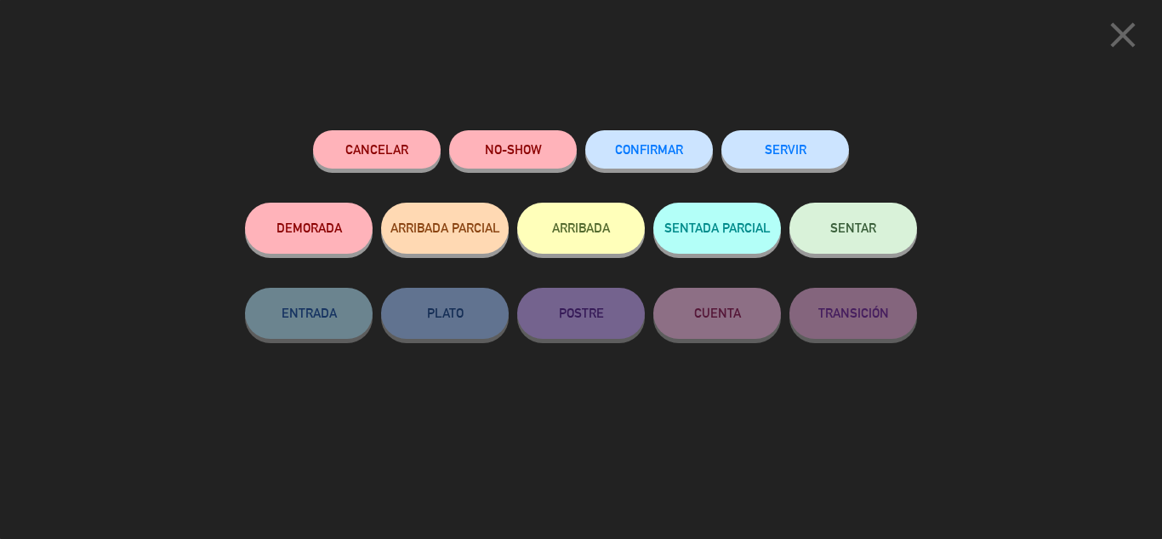
click at [852, 223] on span "SENTAR" at bounding box center [853, 227] width 46 height 14
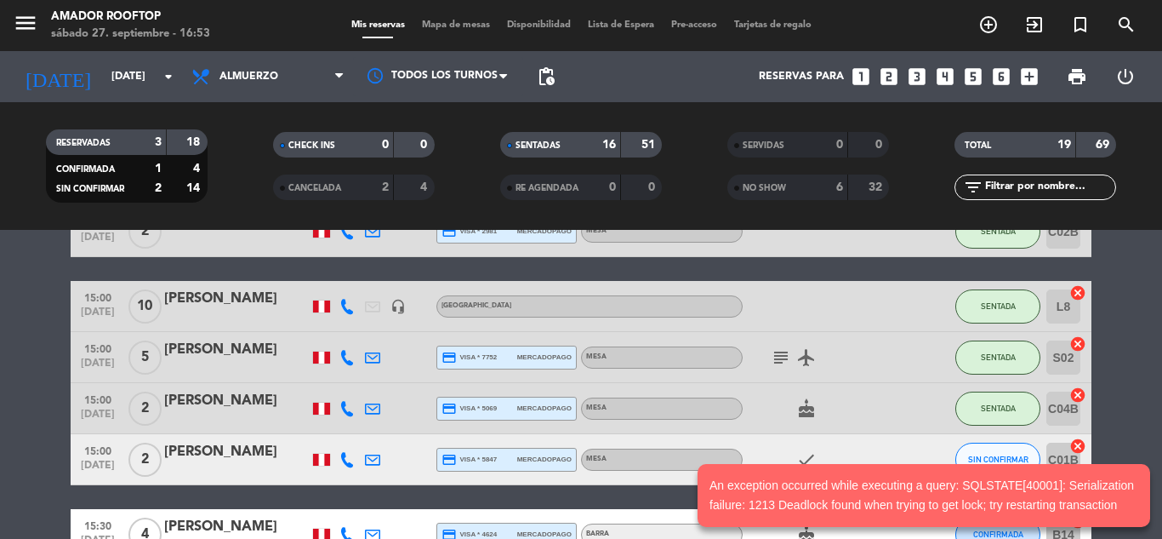
click at [994, 453] on notyf-toast-container "An exception occurred while executing a query: SQLSTATE[40001]: Serialization f…" at bounding box center [924, 495] width 476 height 87
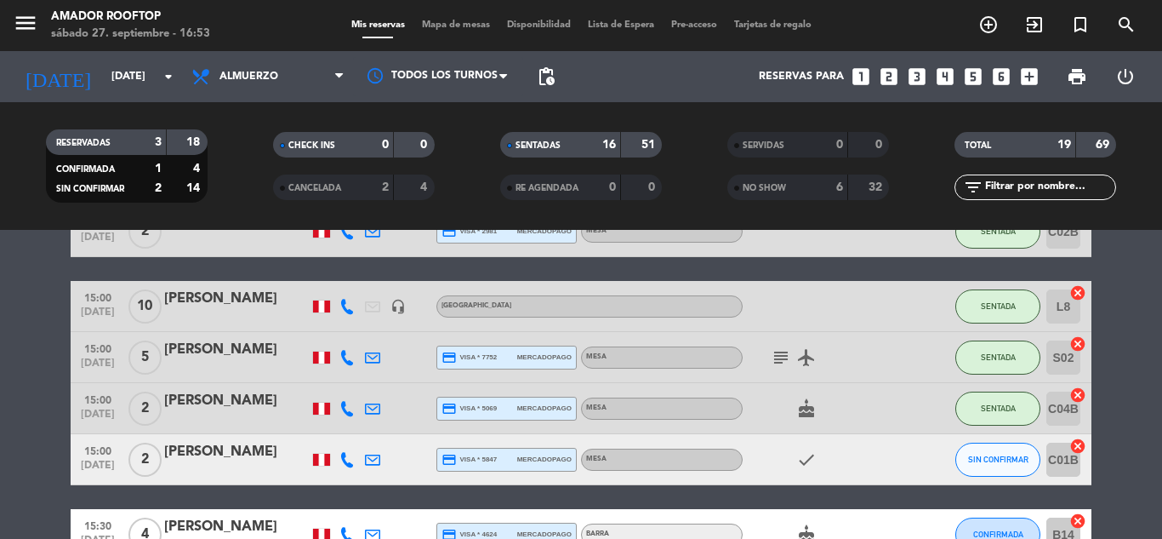
click at [1008, 462] on span "SIN CONFIRMAR" at bounding box center [998, 458] width 60 height 9
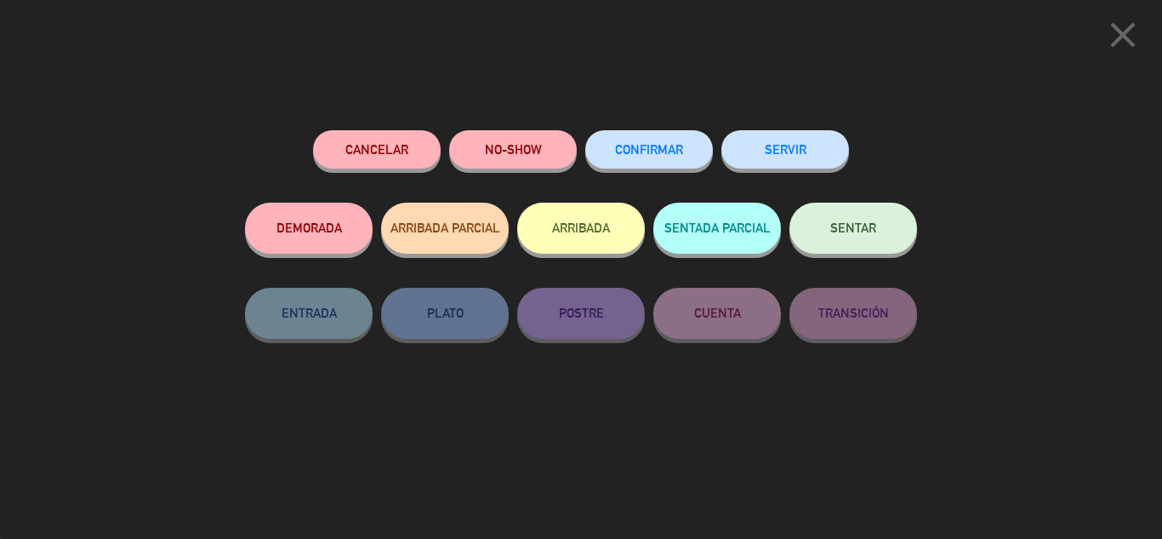
click at [867, 225] on span "SENTAR" at bounding box center [853, 227] width 46 height 14
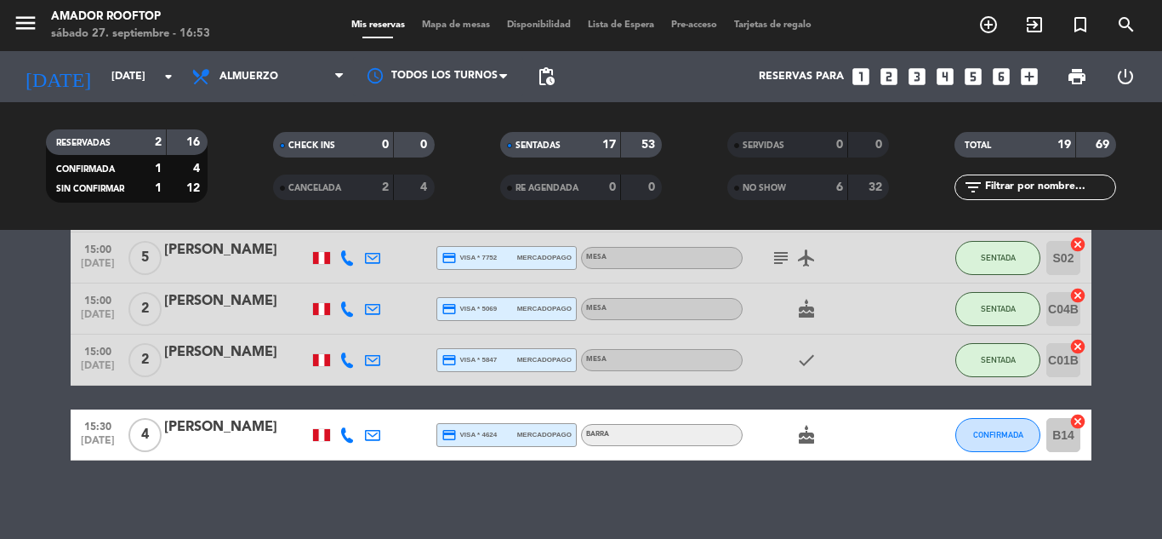
scroll to position [987, 0]
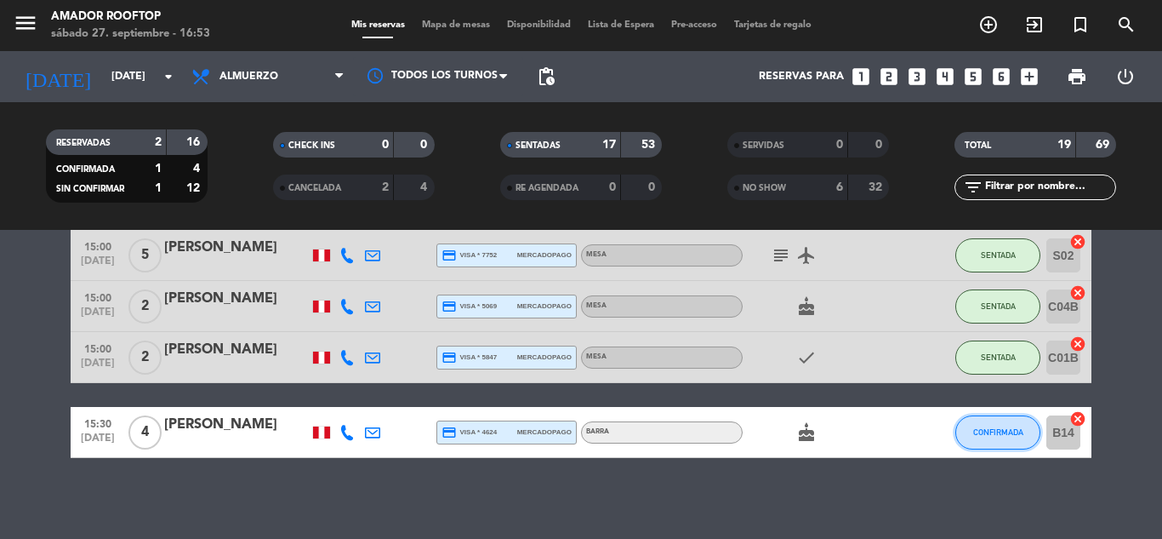
click at [1007, 421] on button "CONFIRMADA" at bounding box center [997, 432] width 85 height 34
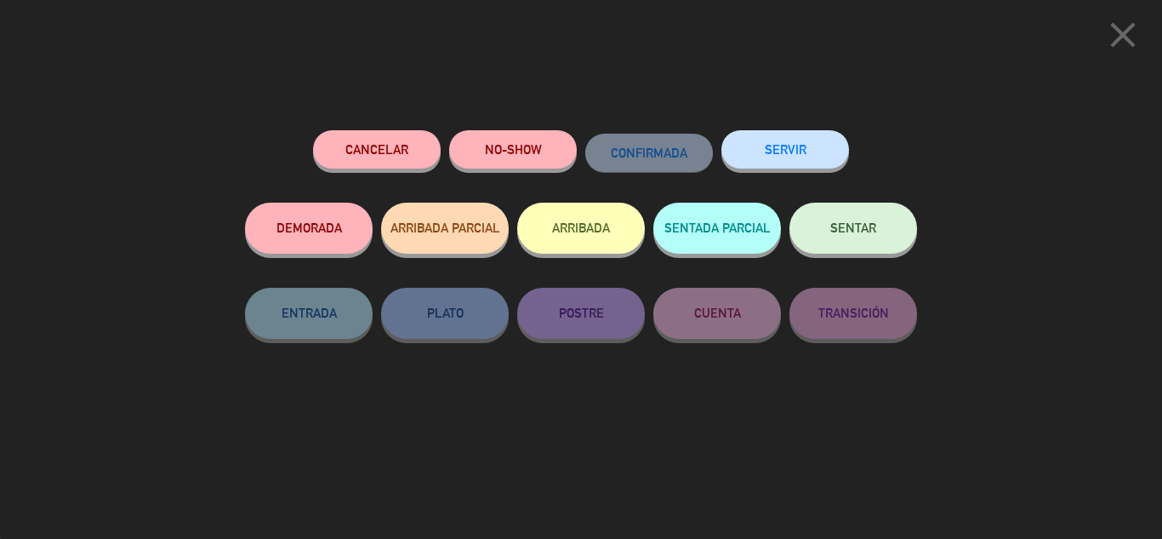
click at [482, 157] on button "NO-SHOW" at bounding box center [513, 149] width 128 height 38
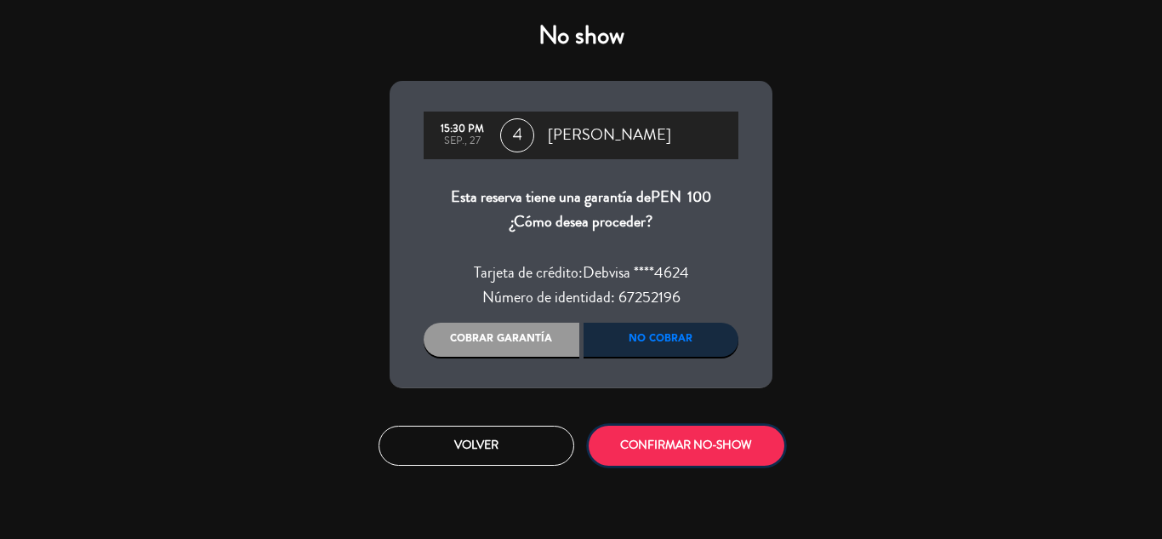
click at [646, 436] on button "CONFIRMAR NO-SHOW" at bounding box center [687, 445] width 196 height 40
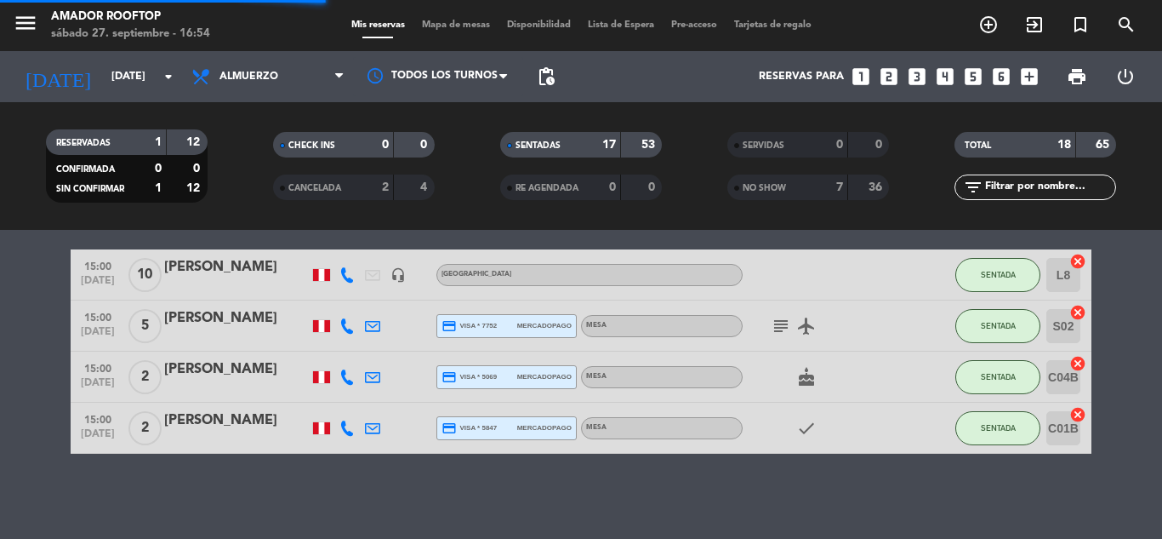
scroll to position [916, 0]
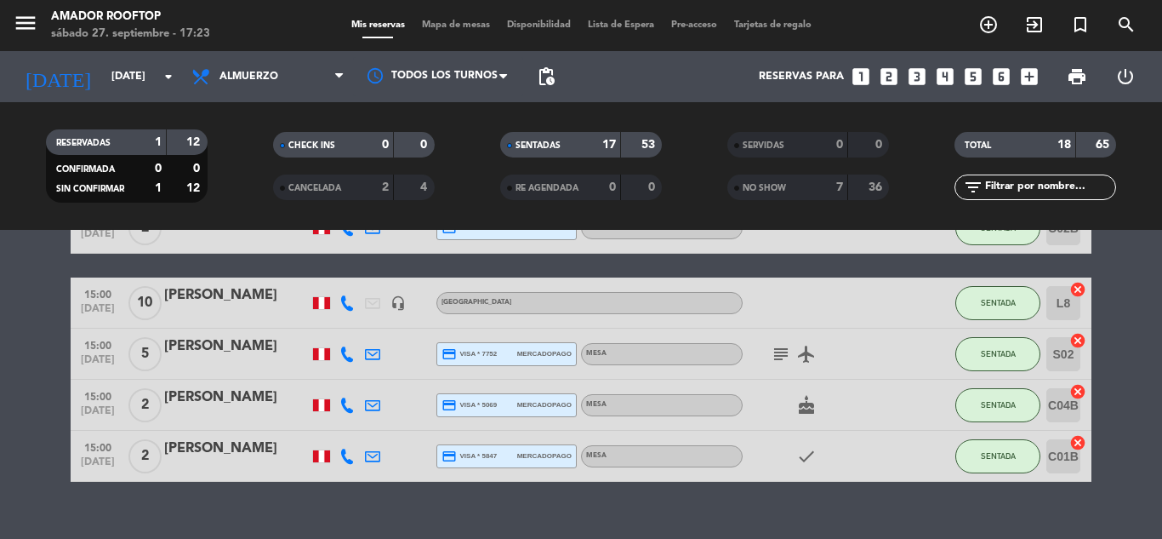
scroll to position [889, 0]
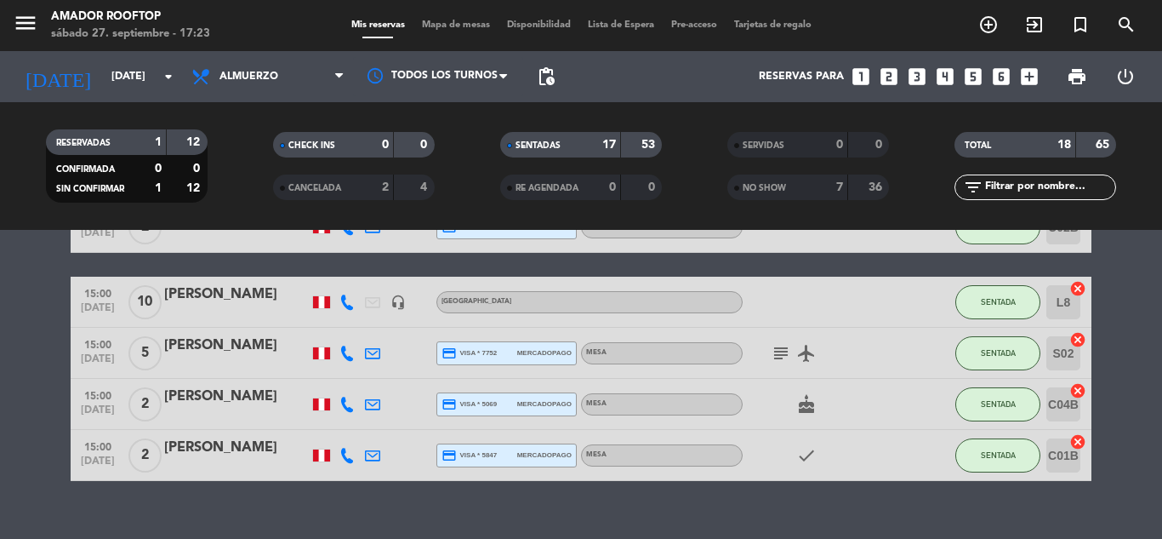
click at [850, 347] on div "subject airplanemode_active" at bounding box center [819, 353] width 153 height 50
